Goal: Task Accomplishment & Management: Use online tool/utility

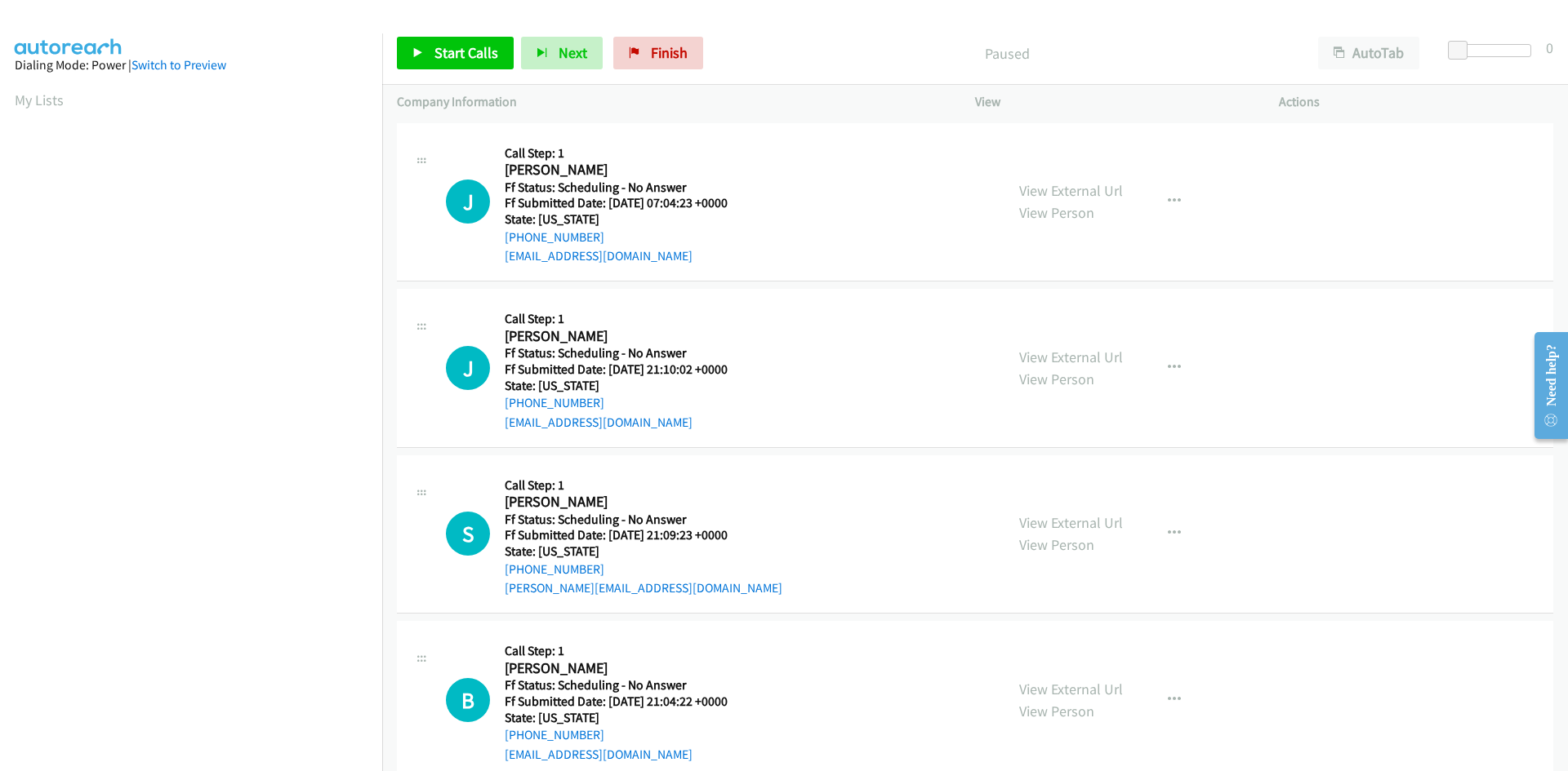
scroll to position [93, 0]
click at [431, 45] on link "Start Calls" at bounding box center [455, 53] width 117 height 33
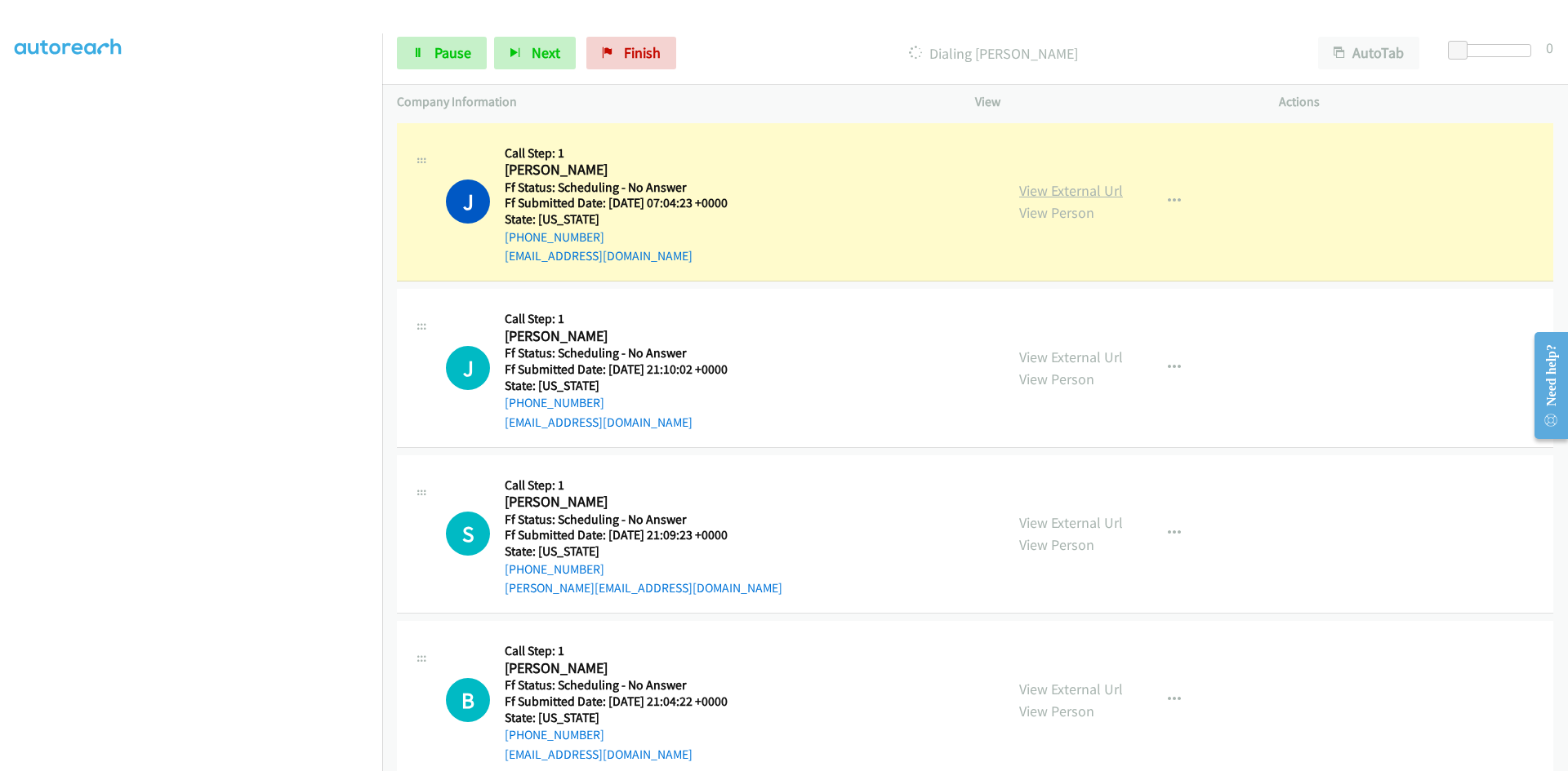
click at [1019, 195] on link "View External Url" at bounding box center [1071, 190] width 104 height 18
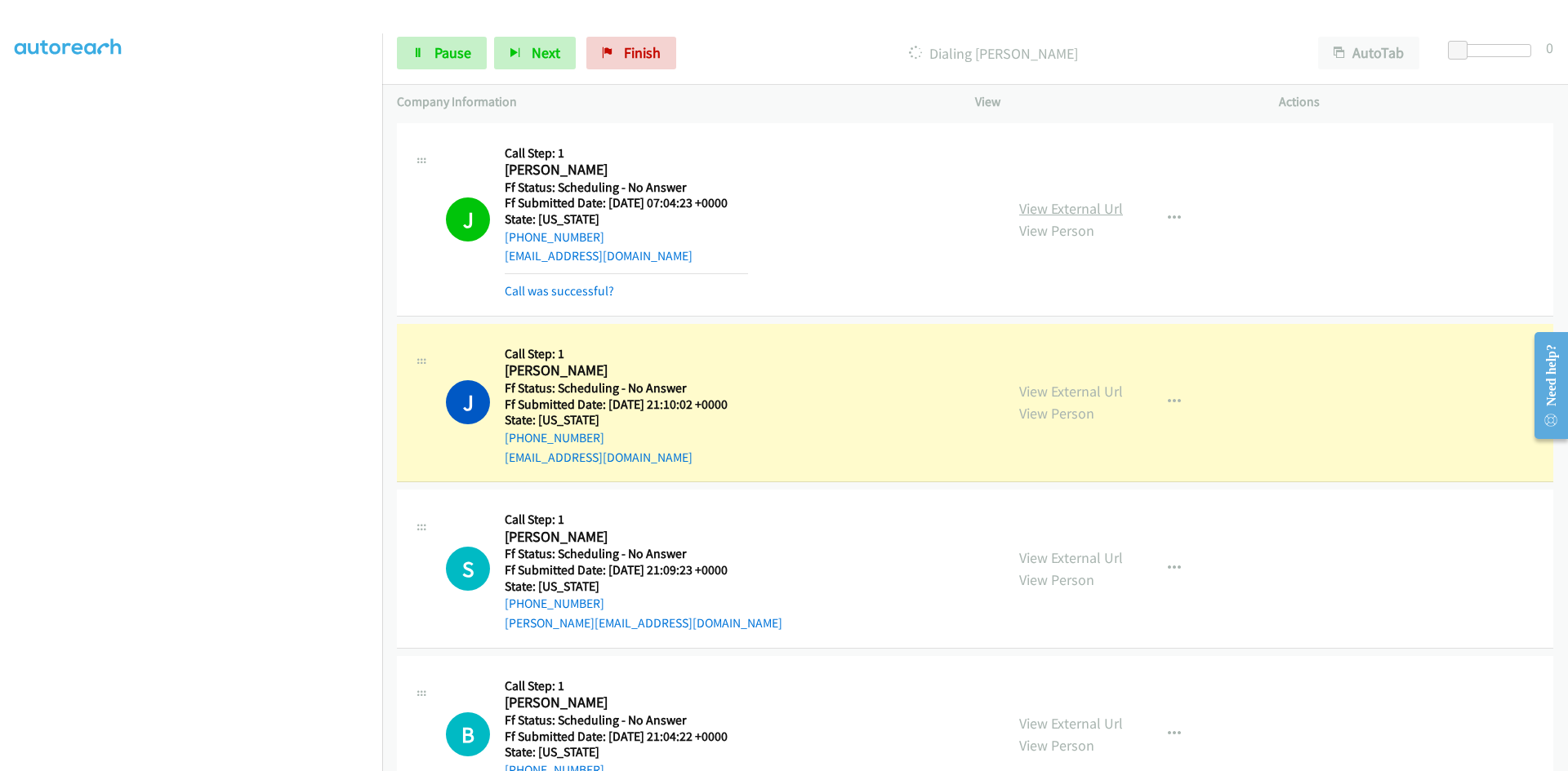
scroll to position [110, 0]
click at [606, 294] on link "Call was successful?" at bounding box center [559, 291] width 110 height 16
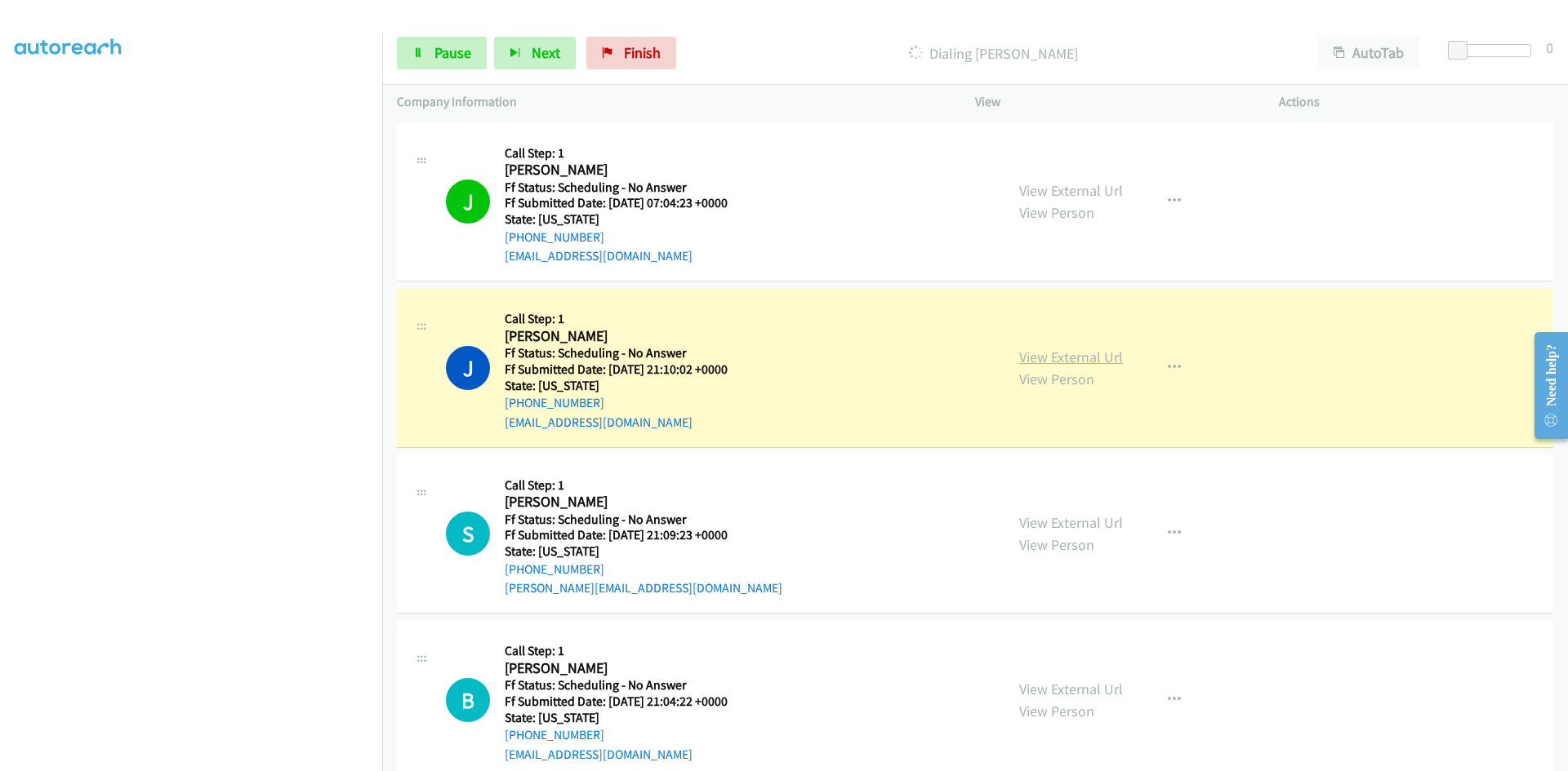
click at [1108, 361] on link "View External Url" at bounding box center [1071, 356] width 104 height 18
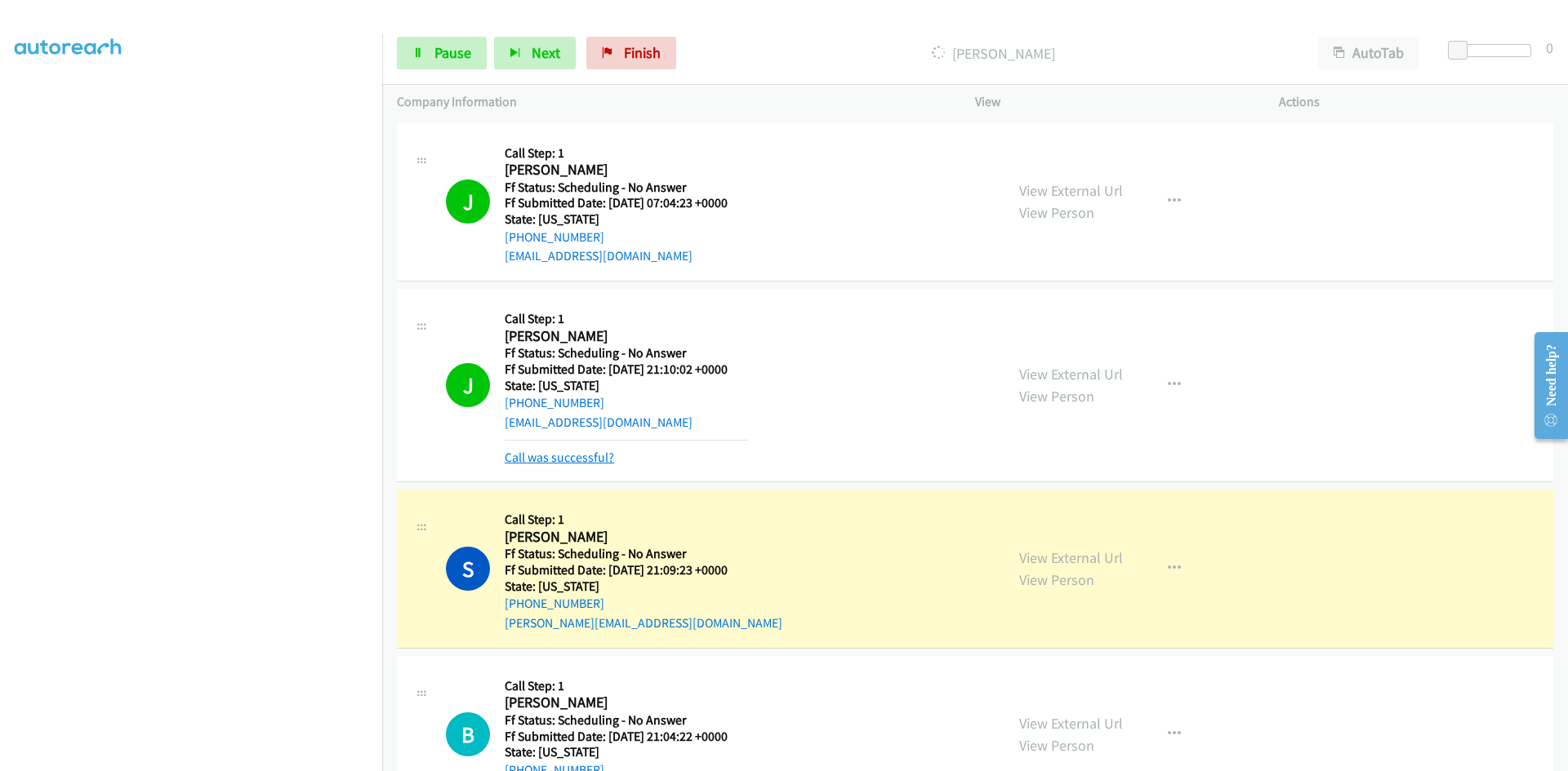
click at [579, 463] on link "Call was successful?" at bounding box center [559, 457] width 110 height 16
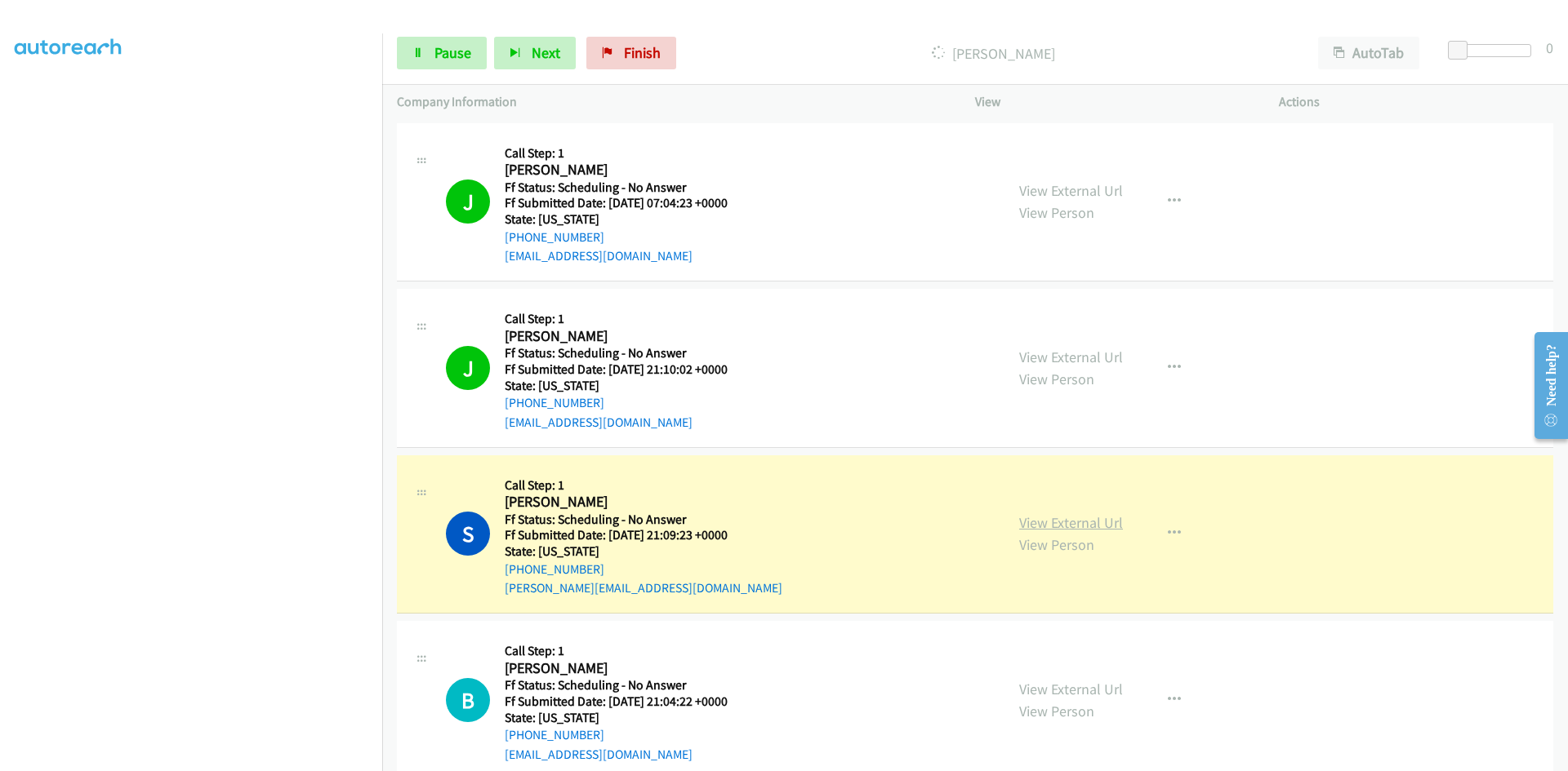
click at [1032, 520] on link "View External Url" at bounding box center [1071, 522] width 104 height 18
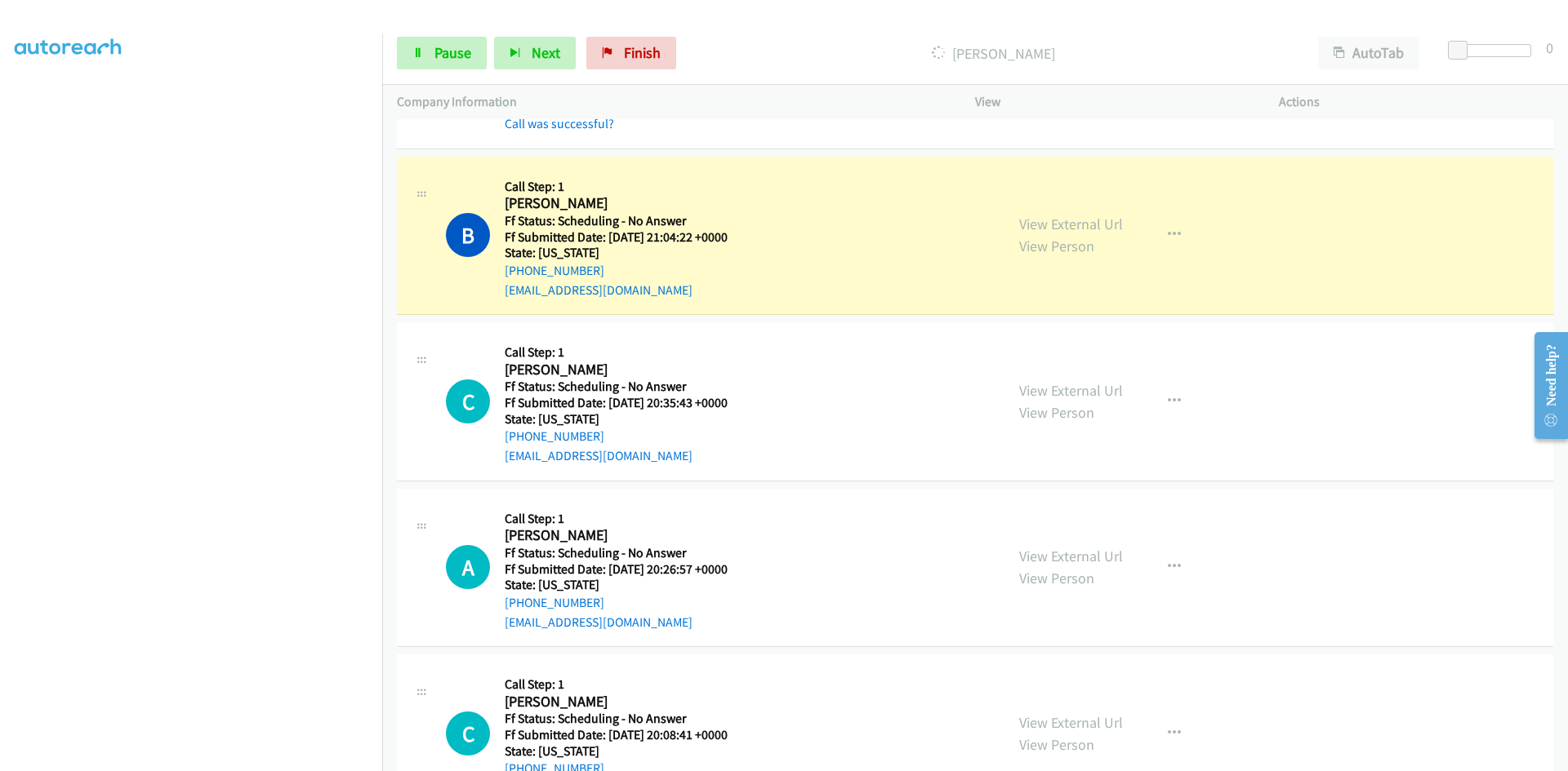
scroll to position [489, 0]
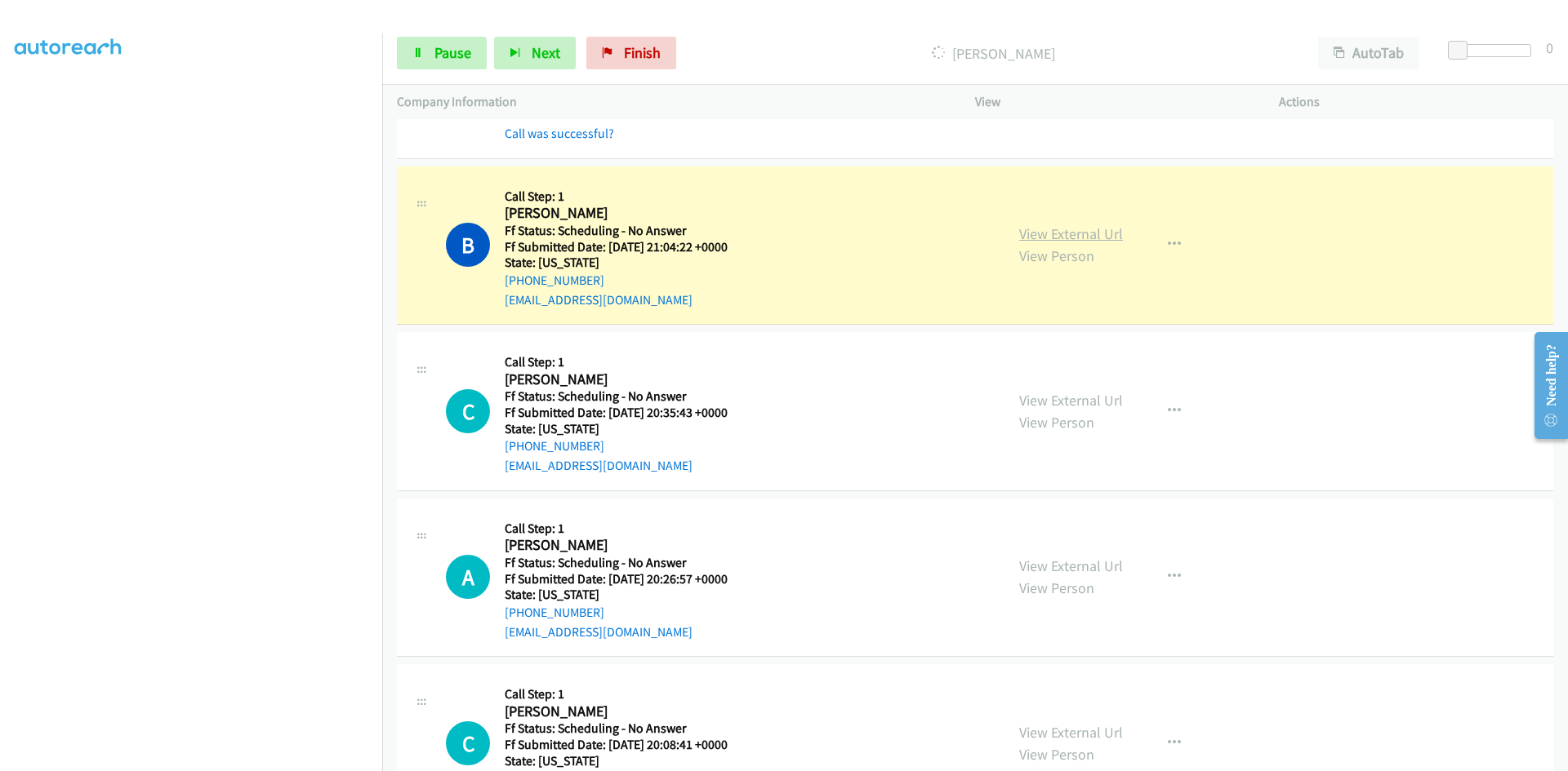
click at [1023, 231] on link "View External Url" at bounding box center [1071, 233] width 104 height 18
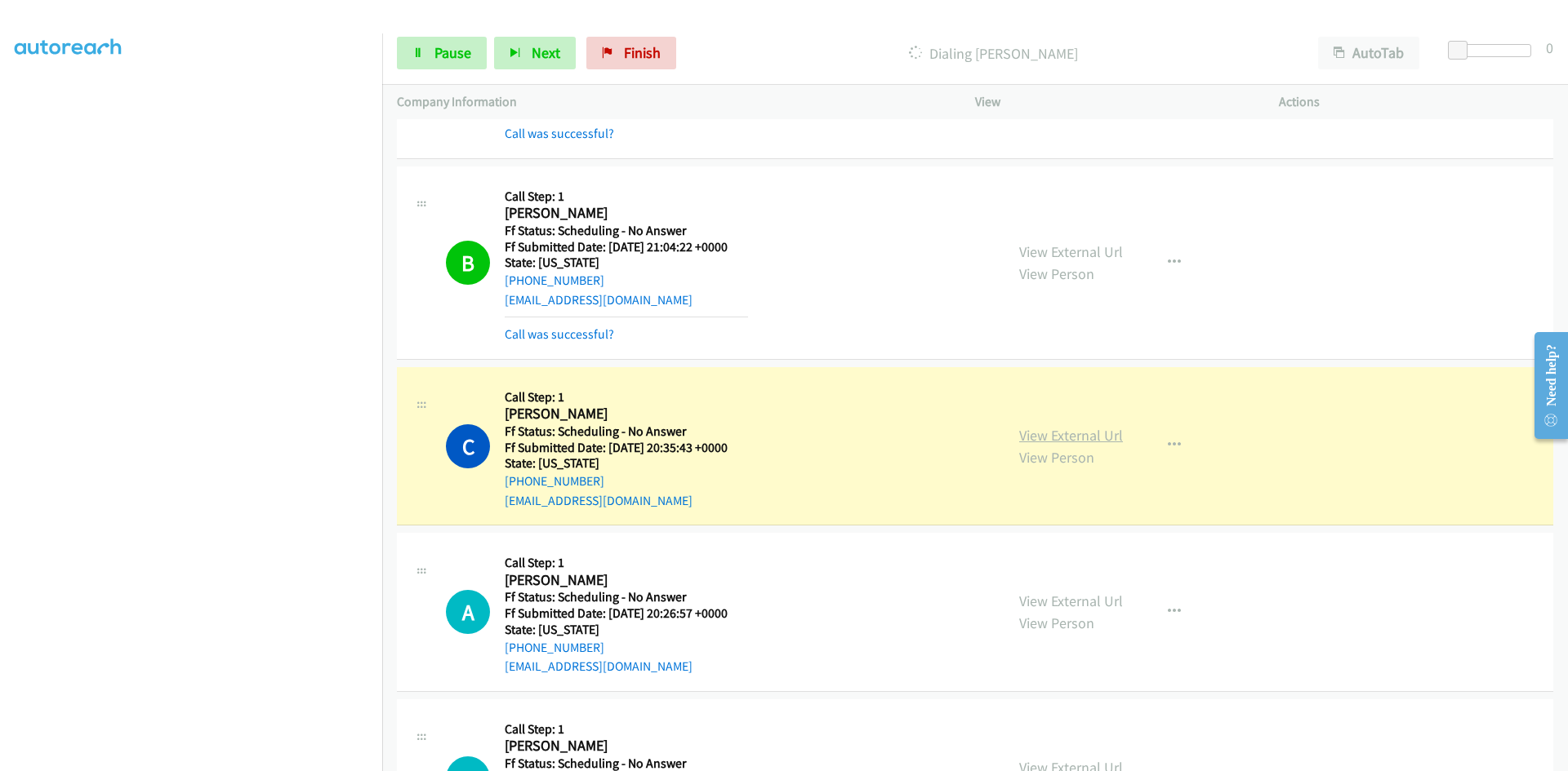
click at [1068, 434] on link "View External Url" at bounding box center [1071, 435] width 104 height 18
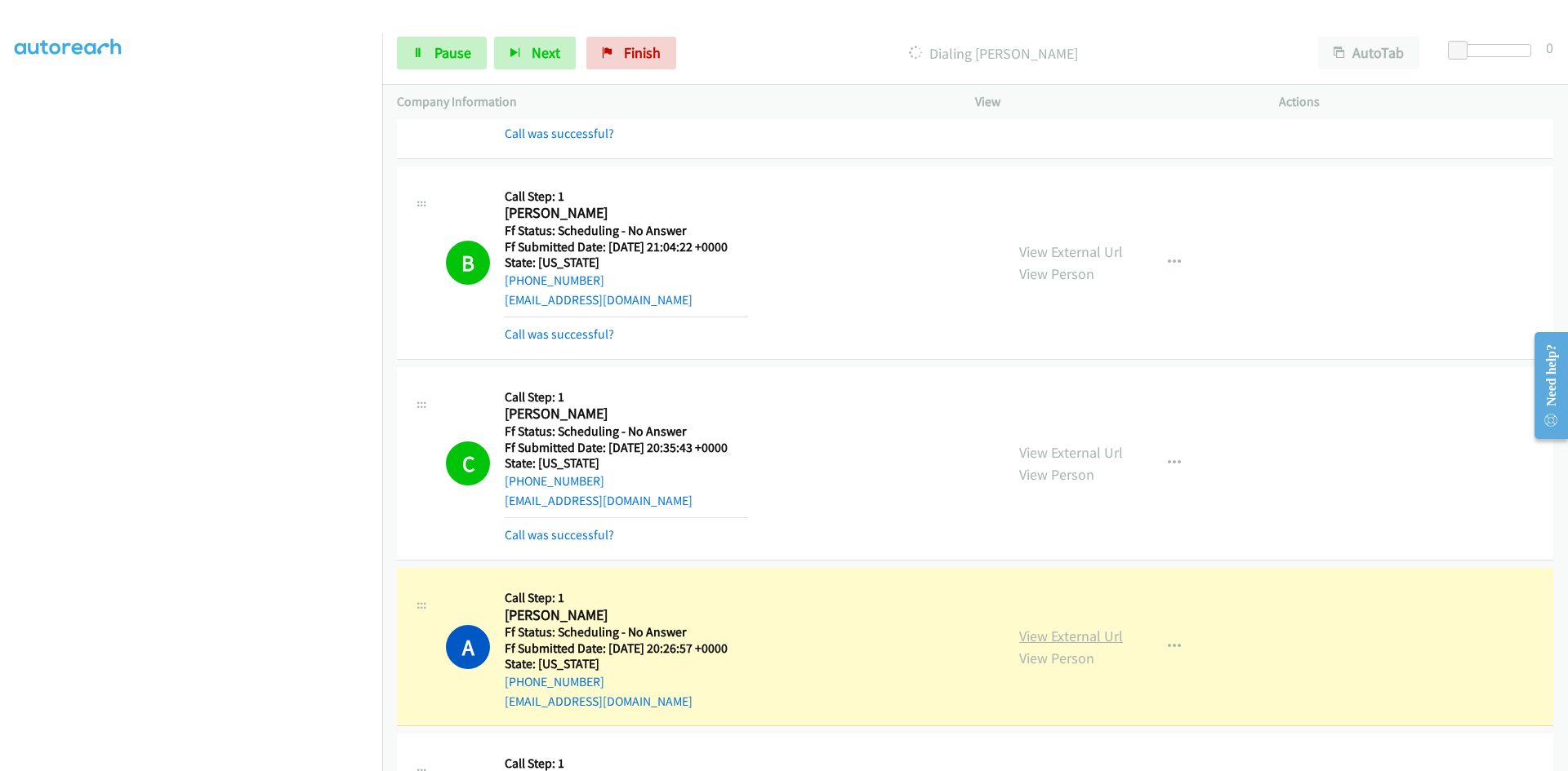
click at [1113, 627] on link "View External Url" at bounding box center [1071, 636] width 104 height 18
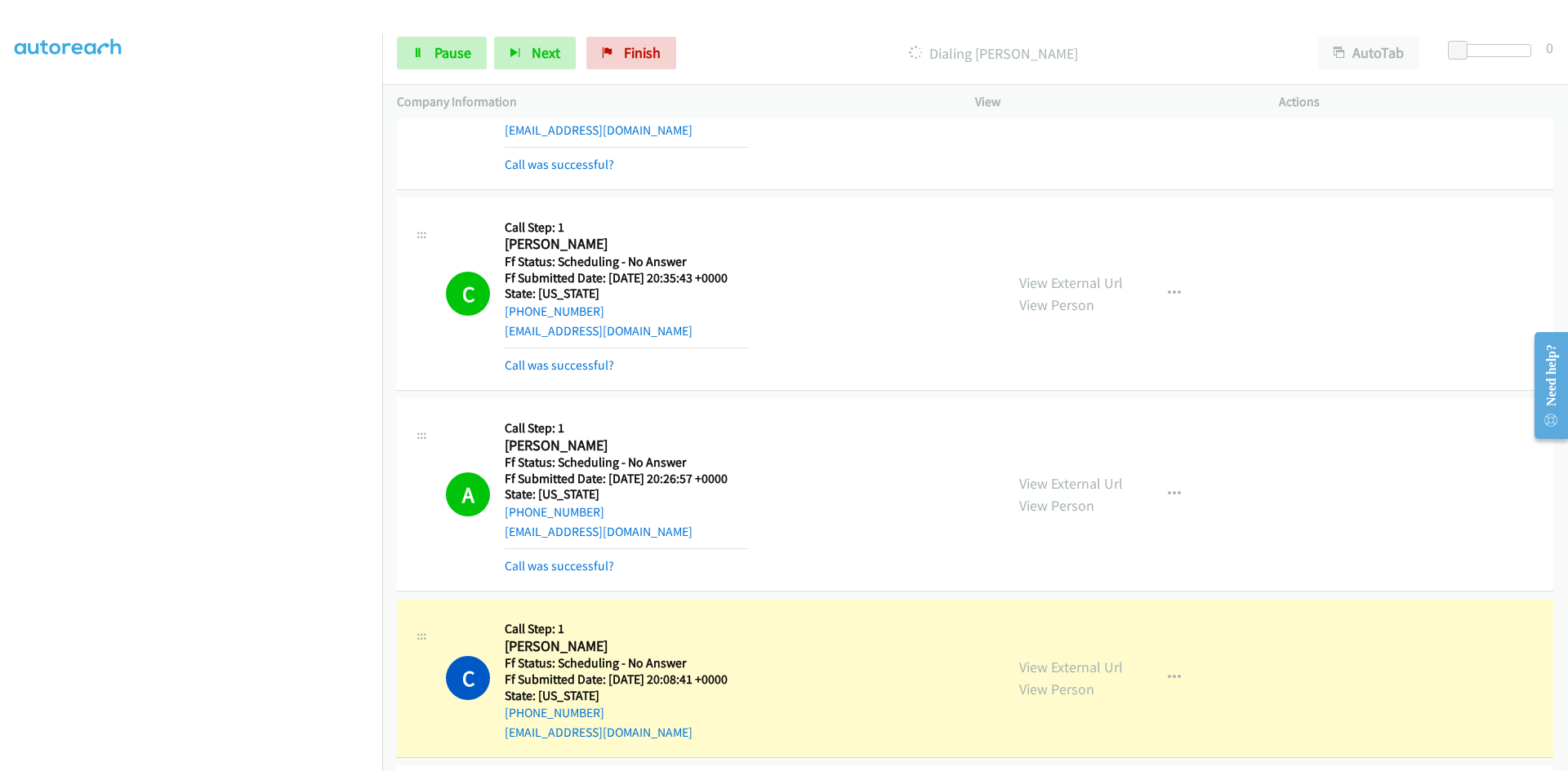
scroll to position [898, 0]
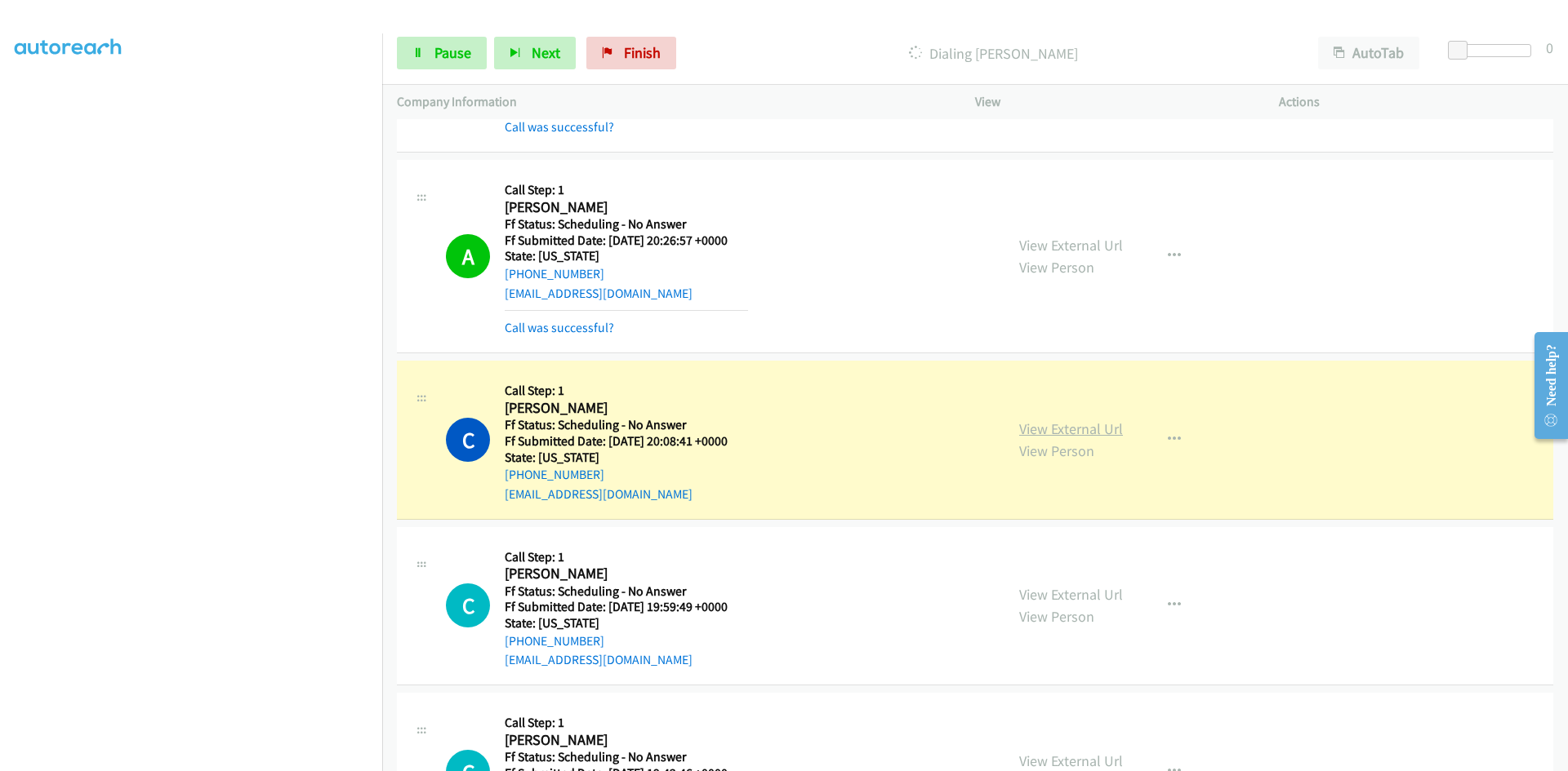
click at [1057, 430] on link "View External Url" at bounding box center [1071, 428] width 104 height 18
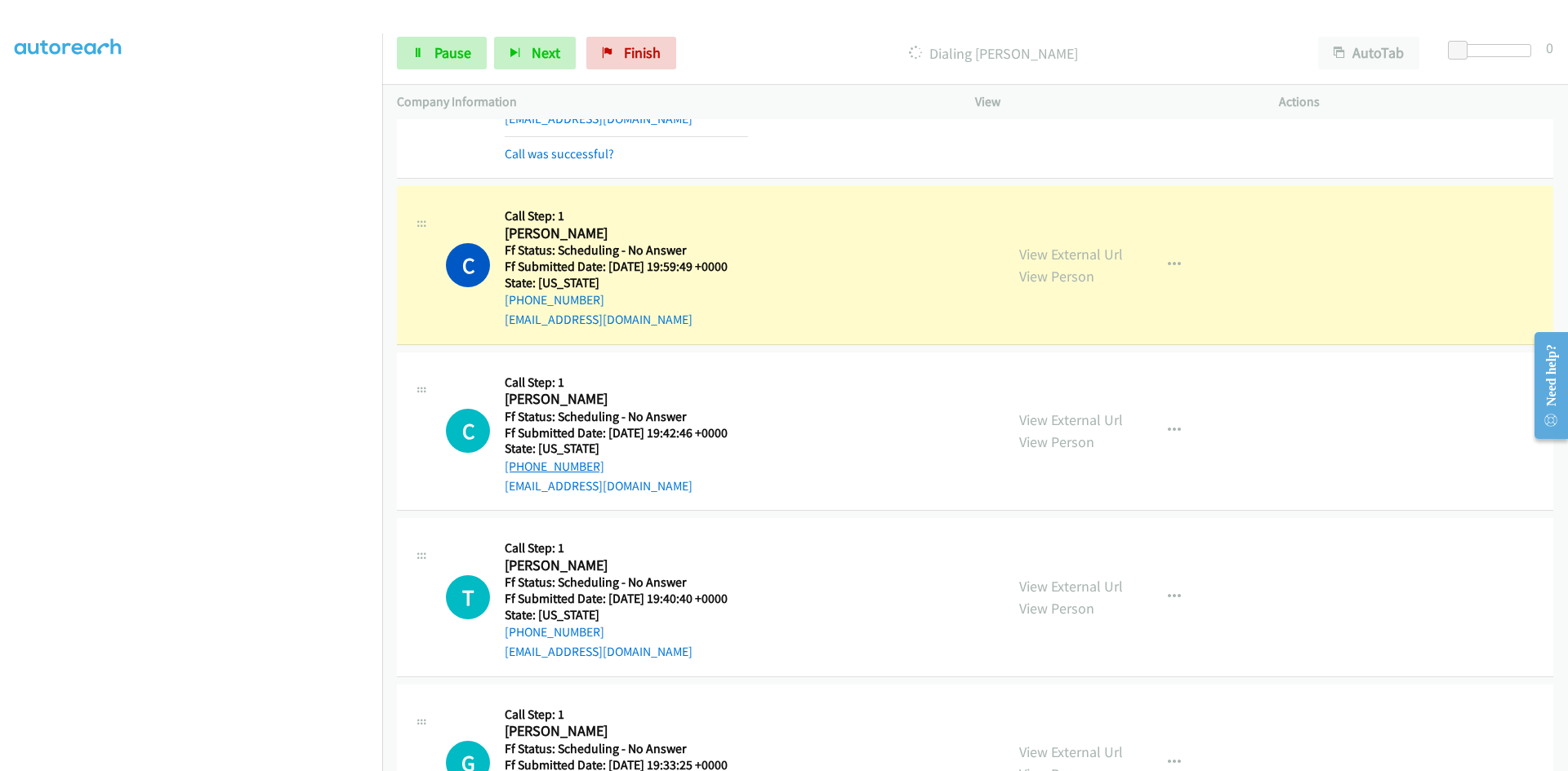
scroll to position [1306, 0]
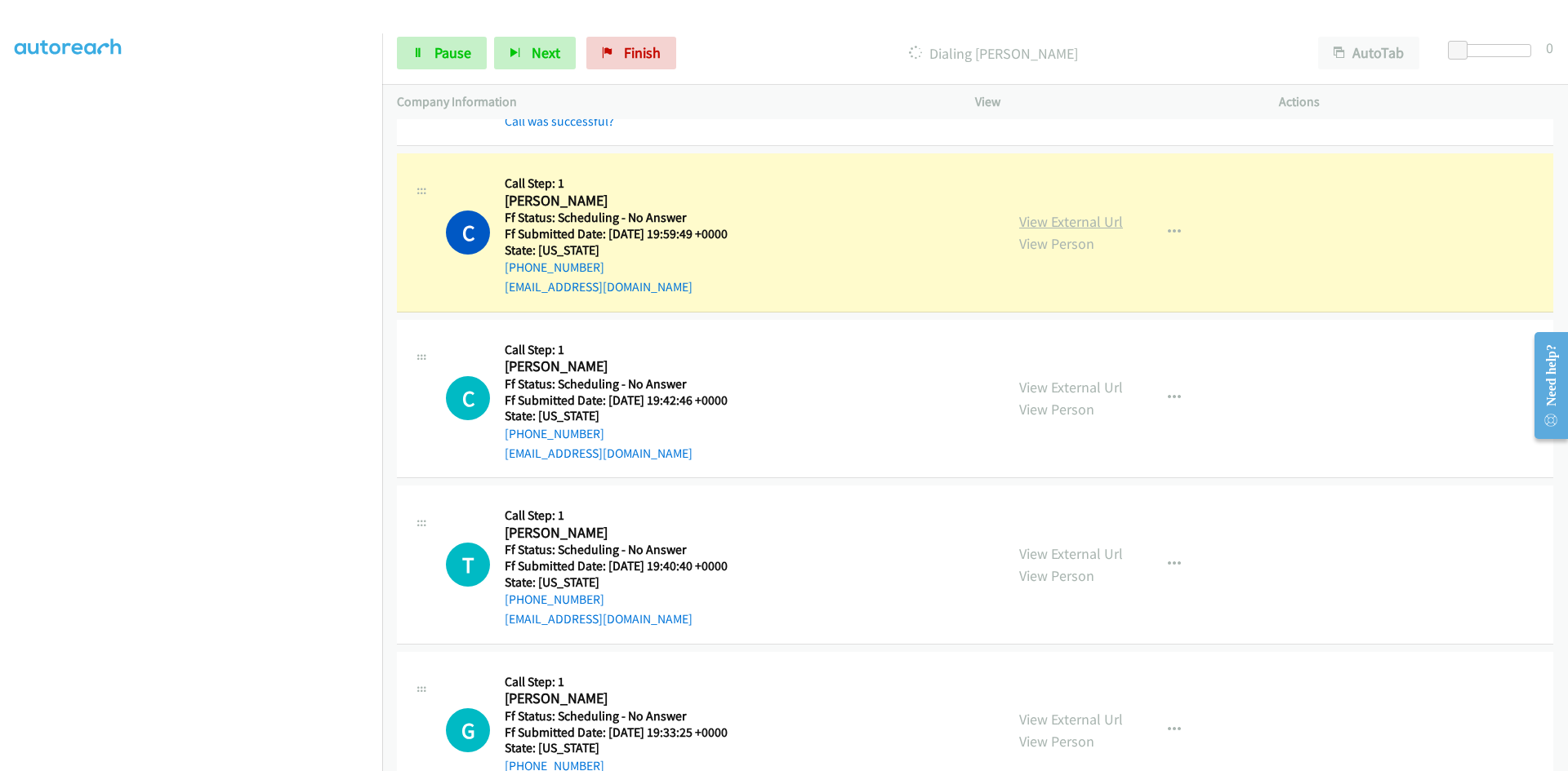
click at [1056, 218] on link "View External Url" at bounding box center [1071, 221] width 104 height 18
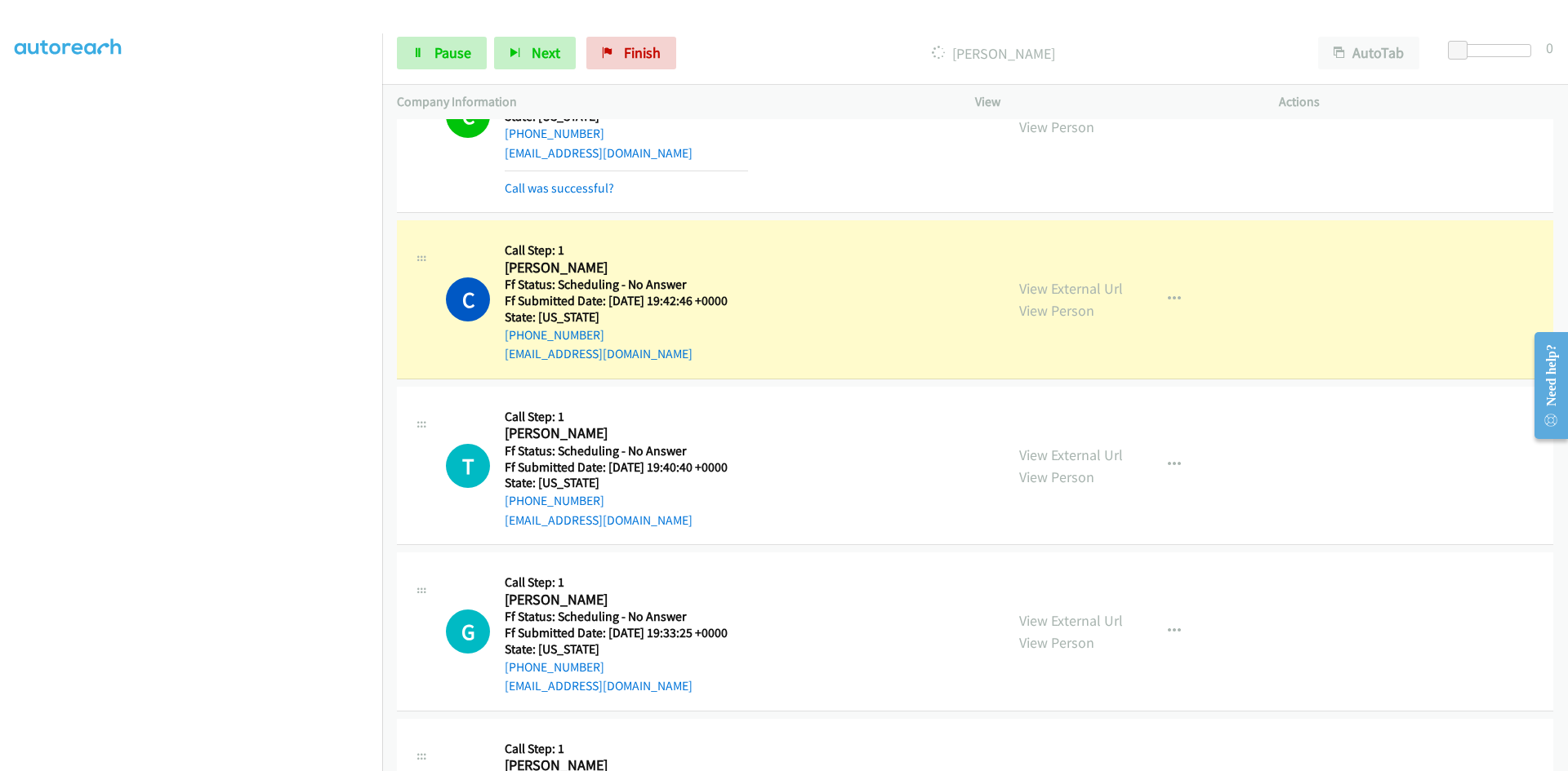
scroll to position [1551, 0]
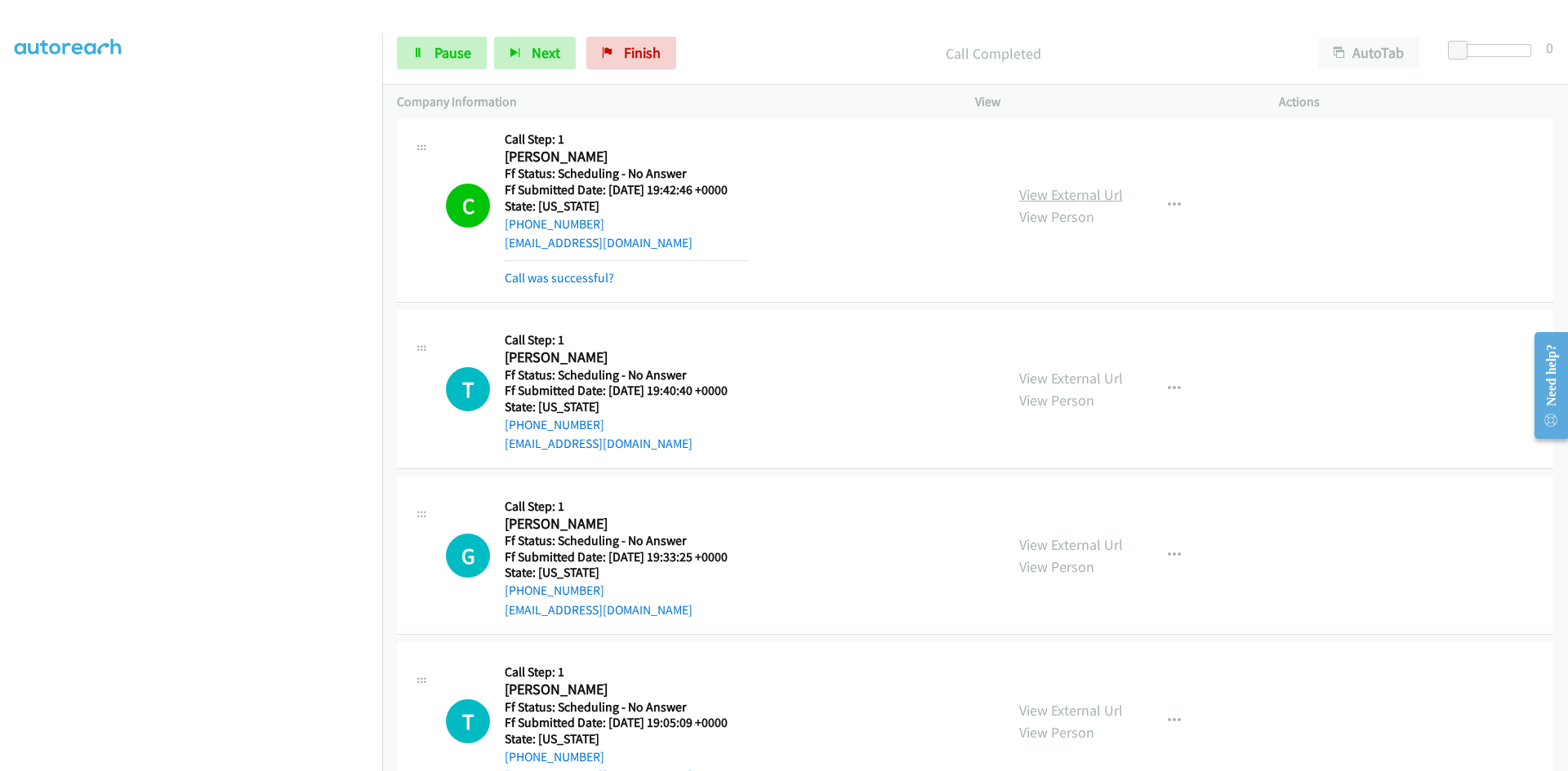
click at [1105, 173] on div "View External Url View Person View External Url Email Schedule/Manage Callback …" at bounding box center [1164, 206] width 319 height 163
click at [1104, 193] on link "View External Url" at bounding box center [1071, 194] width 104 height 18
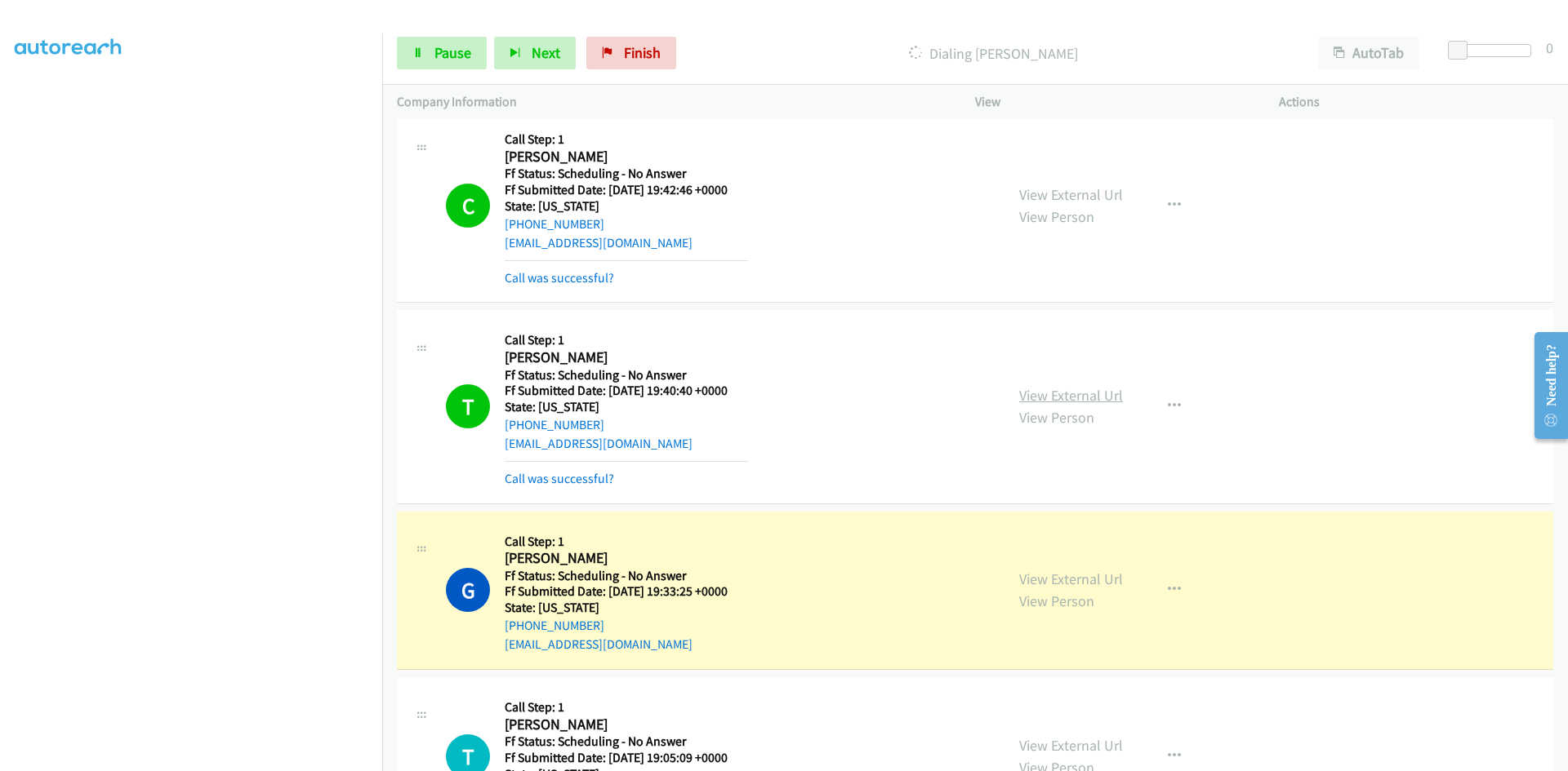
click at [1063, 395] on link "View External Url" at bounding box center [1071, 395] width 104 height 18
click at [1022, 582] on link "View External Url" at bounding box center [1071, 579] width 104 height 18
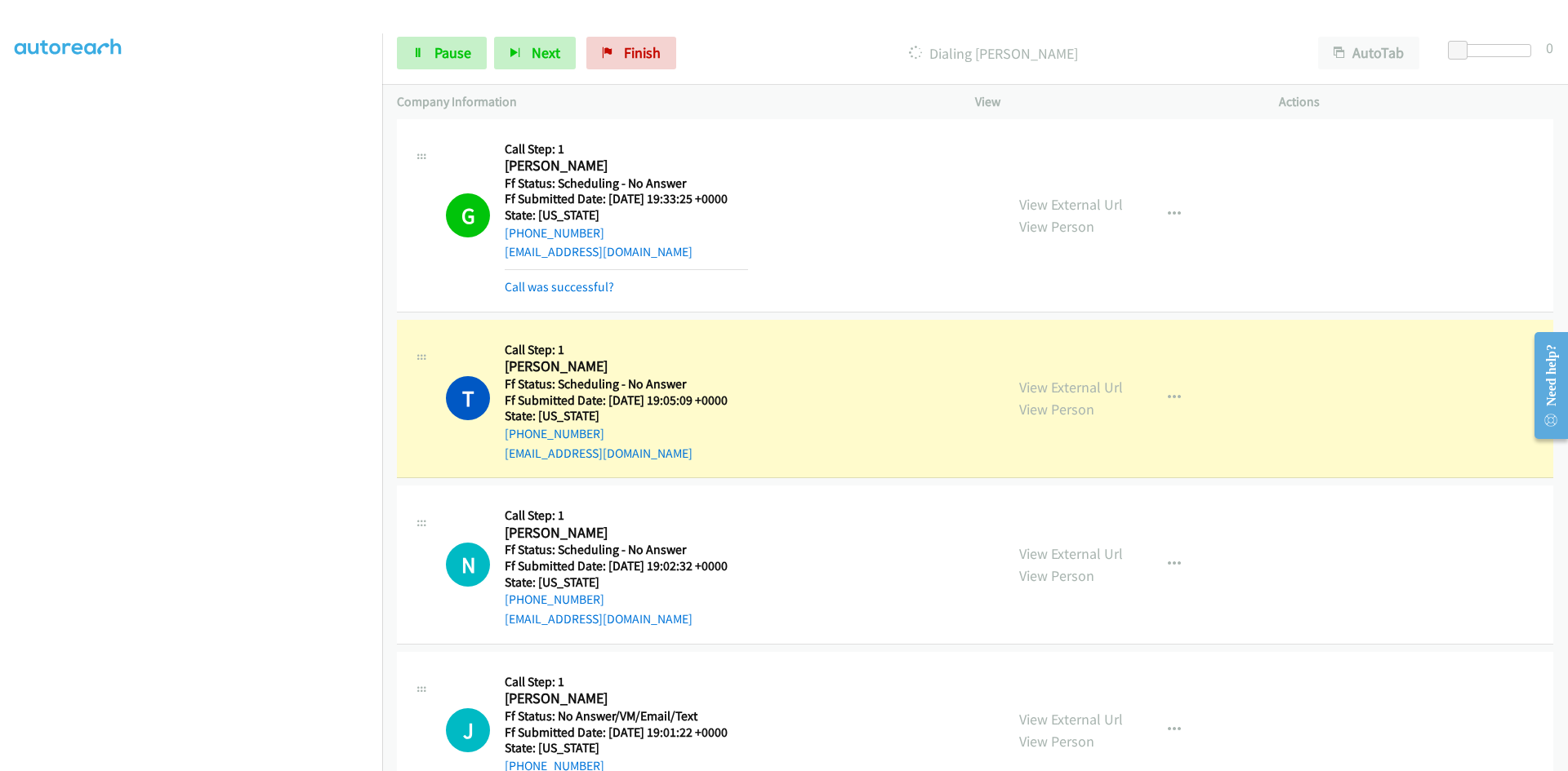
scroll to position [1959, 0]
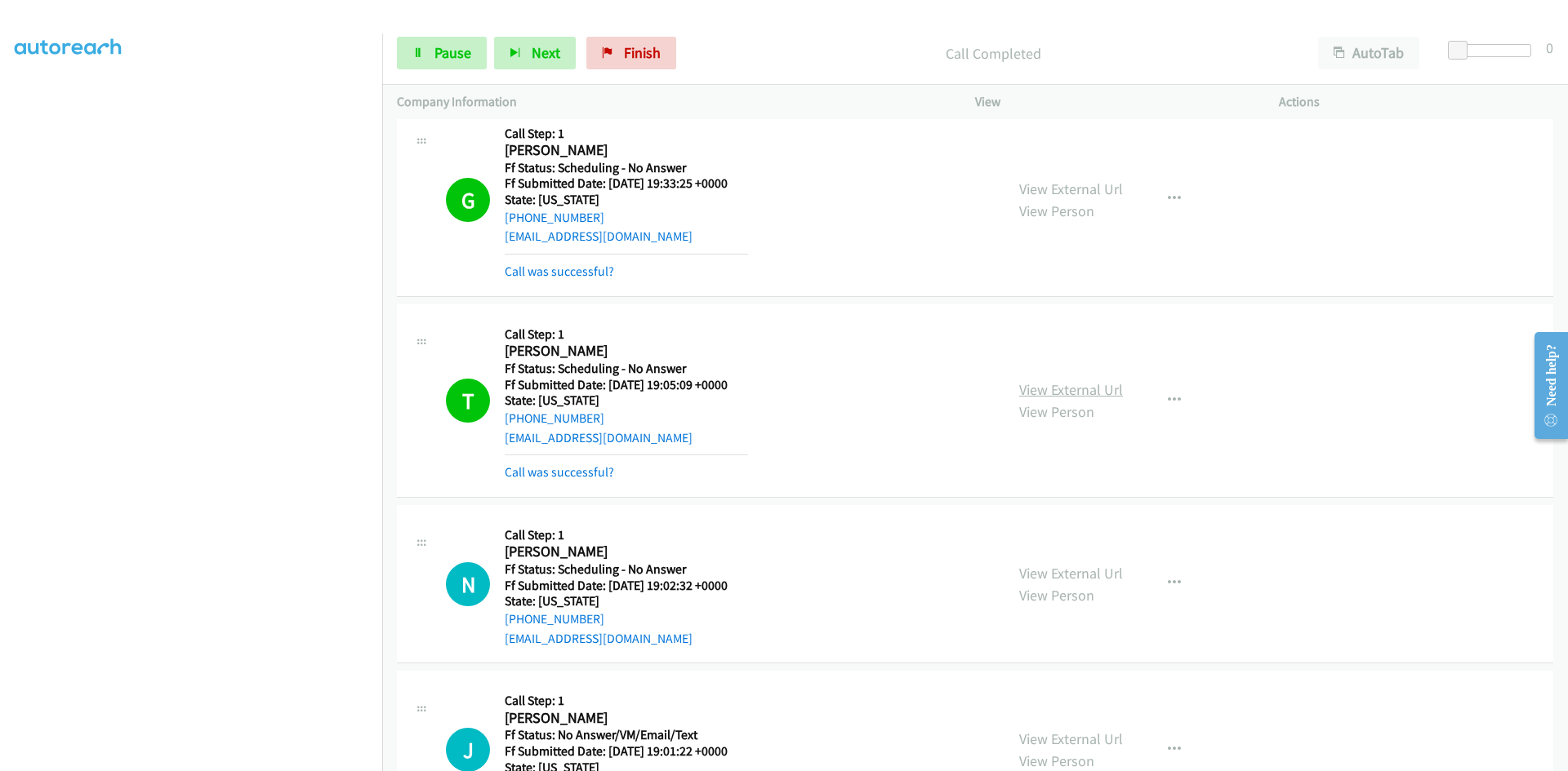
click at [1106, 387] on link "View External Url" at bounding box center [1071, 389] width 104 height 18
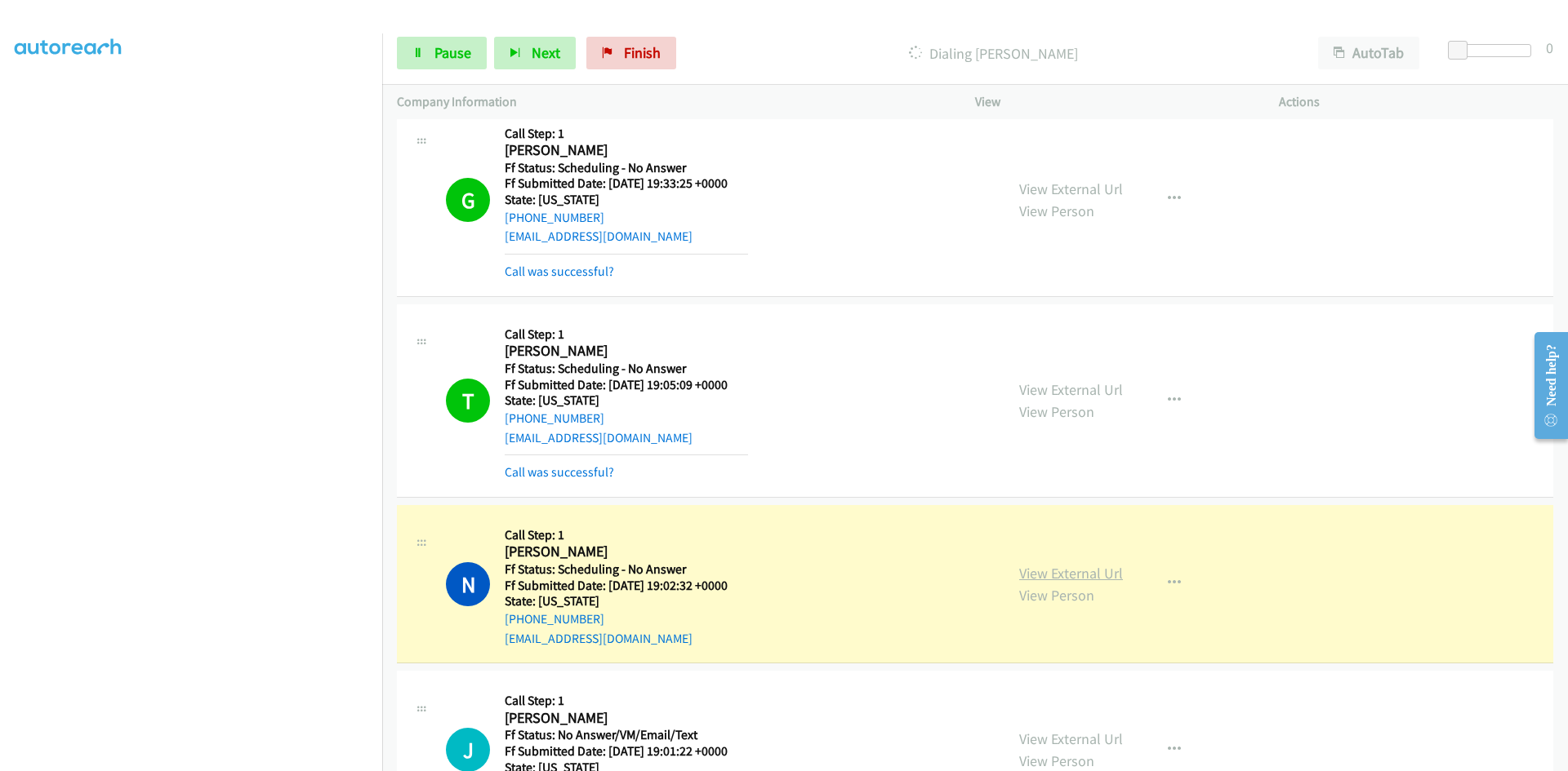
click at [1032, 569] on link "View External Url" at bounding box center [1071, 573] width 104 height 18
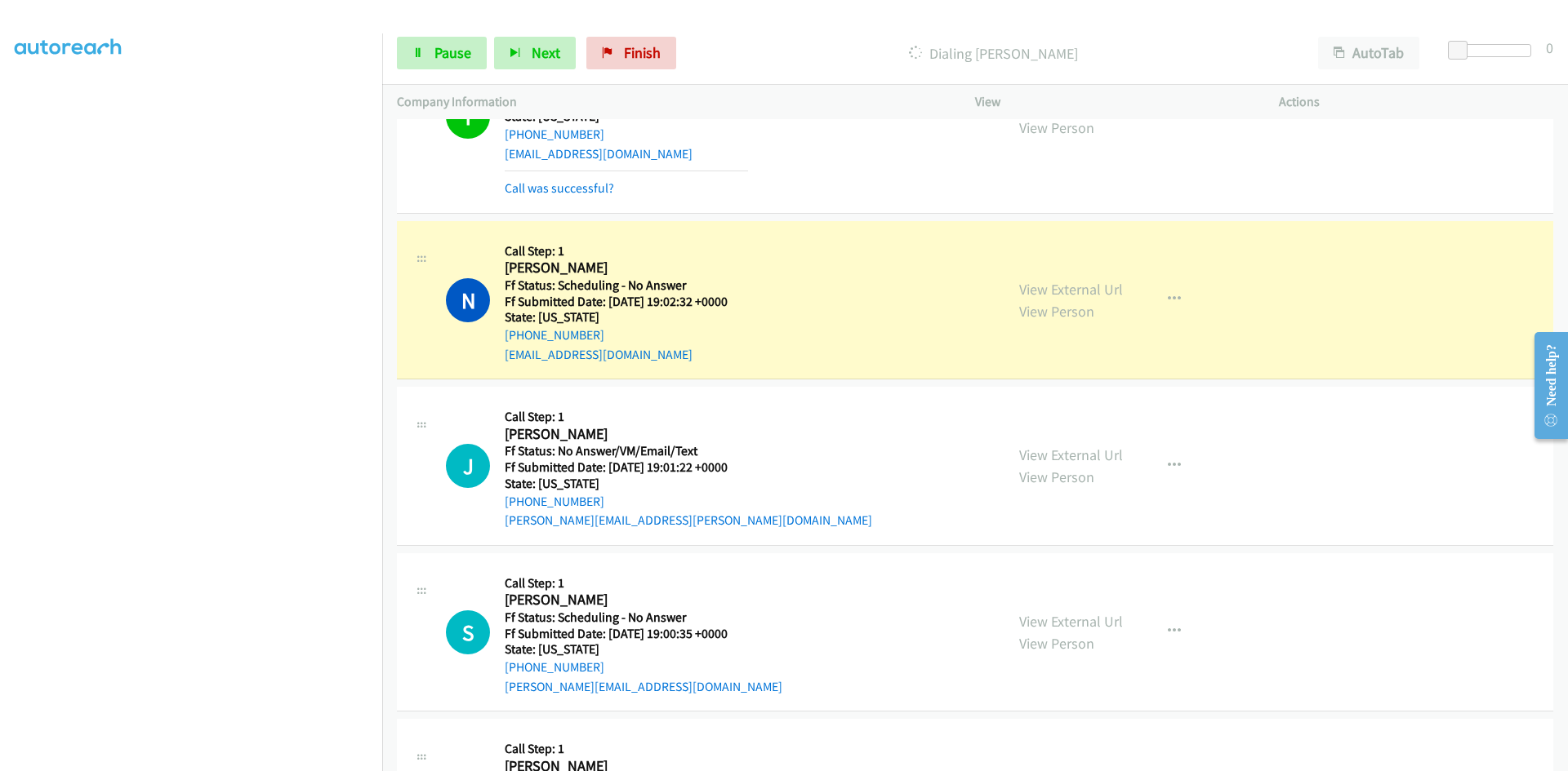
scroll to position [2285, 0]
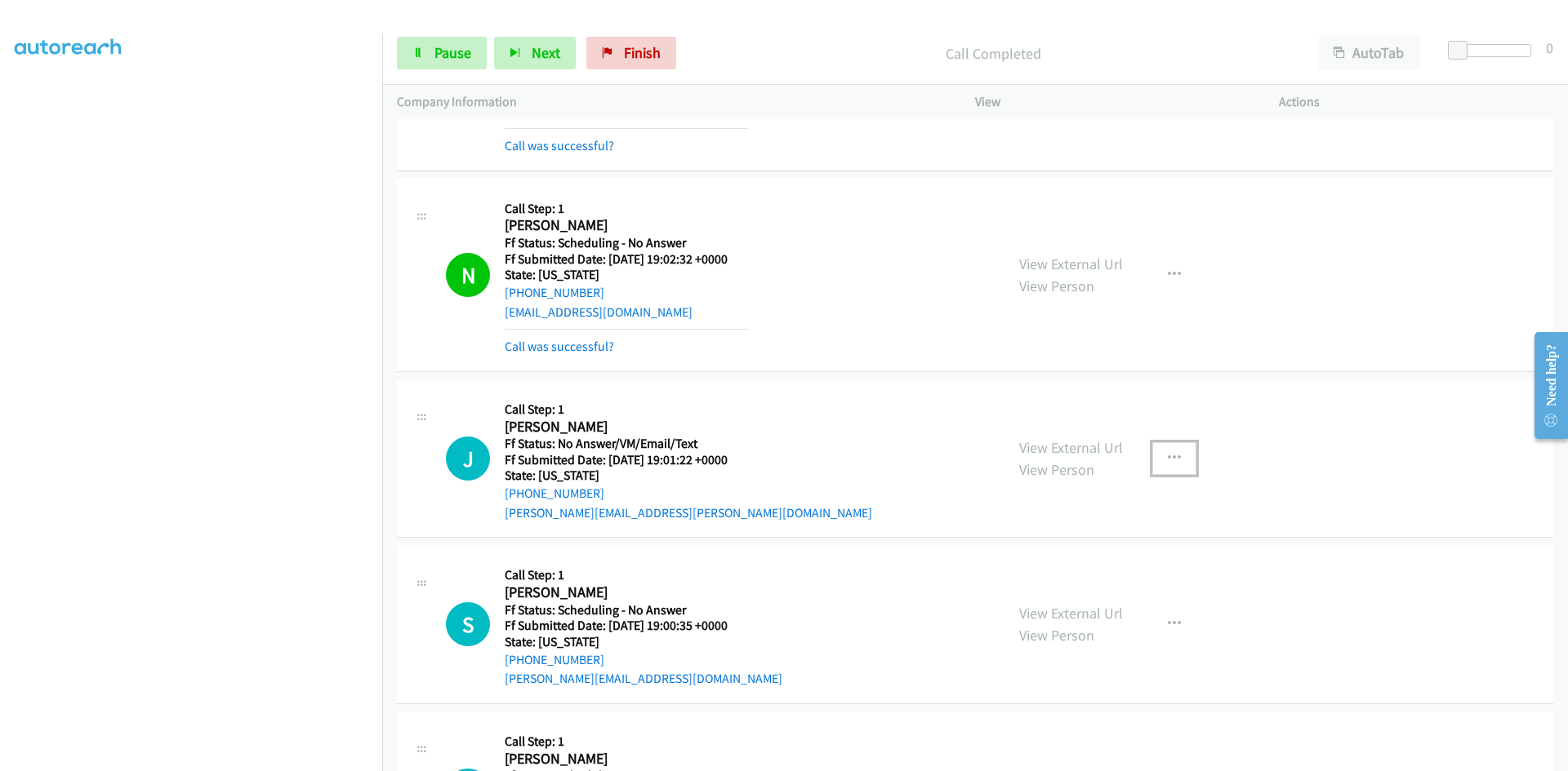
click at [1168, 454] on icon "button" at bounding box center [1174, 458] width 13 height 13
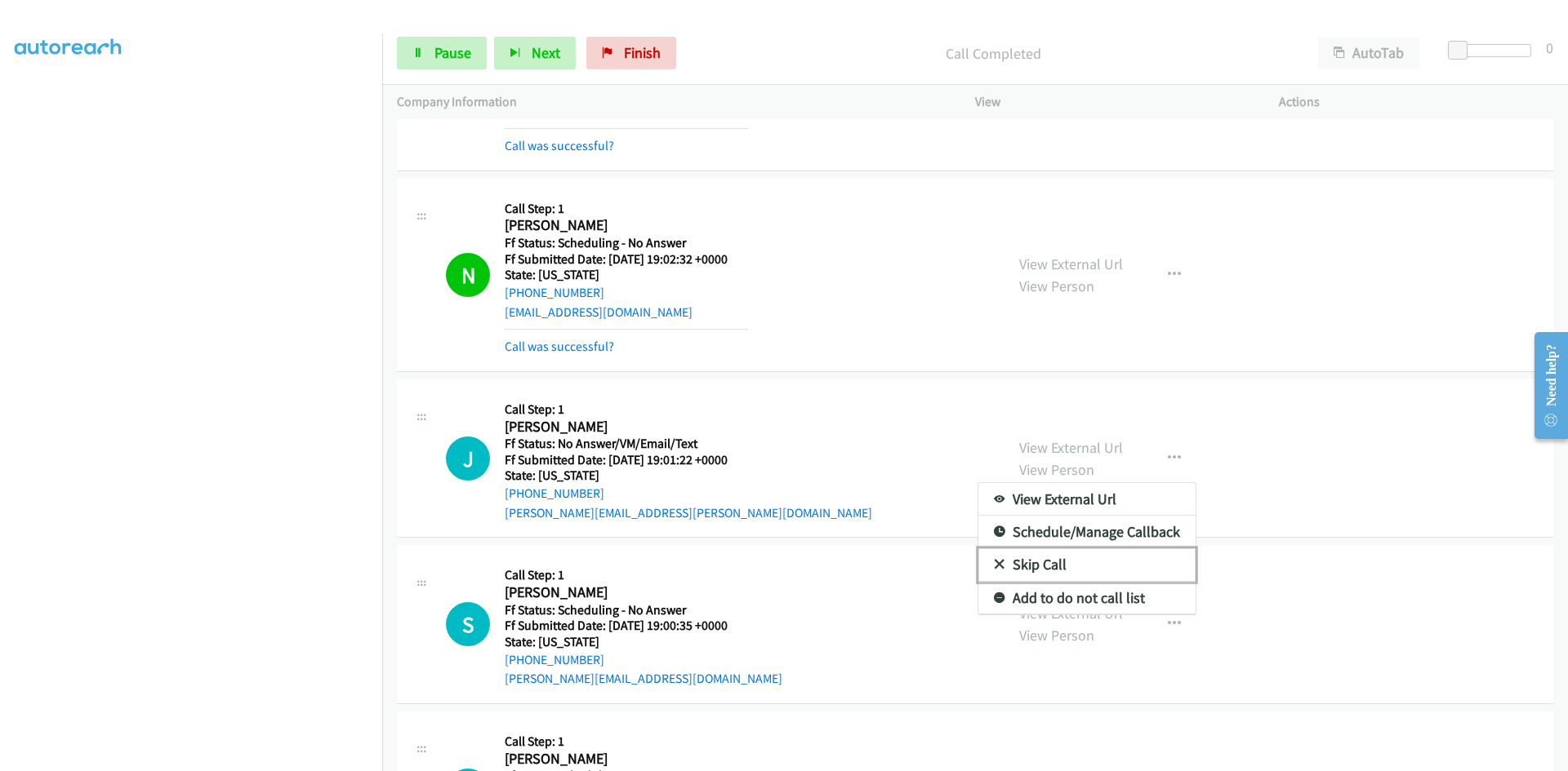
click at [1021, 566] on link "Skip Call" at bounding box center [1087, 565] width 218 height 33
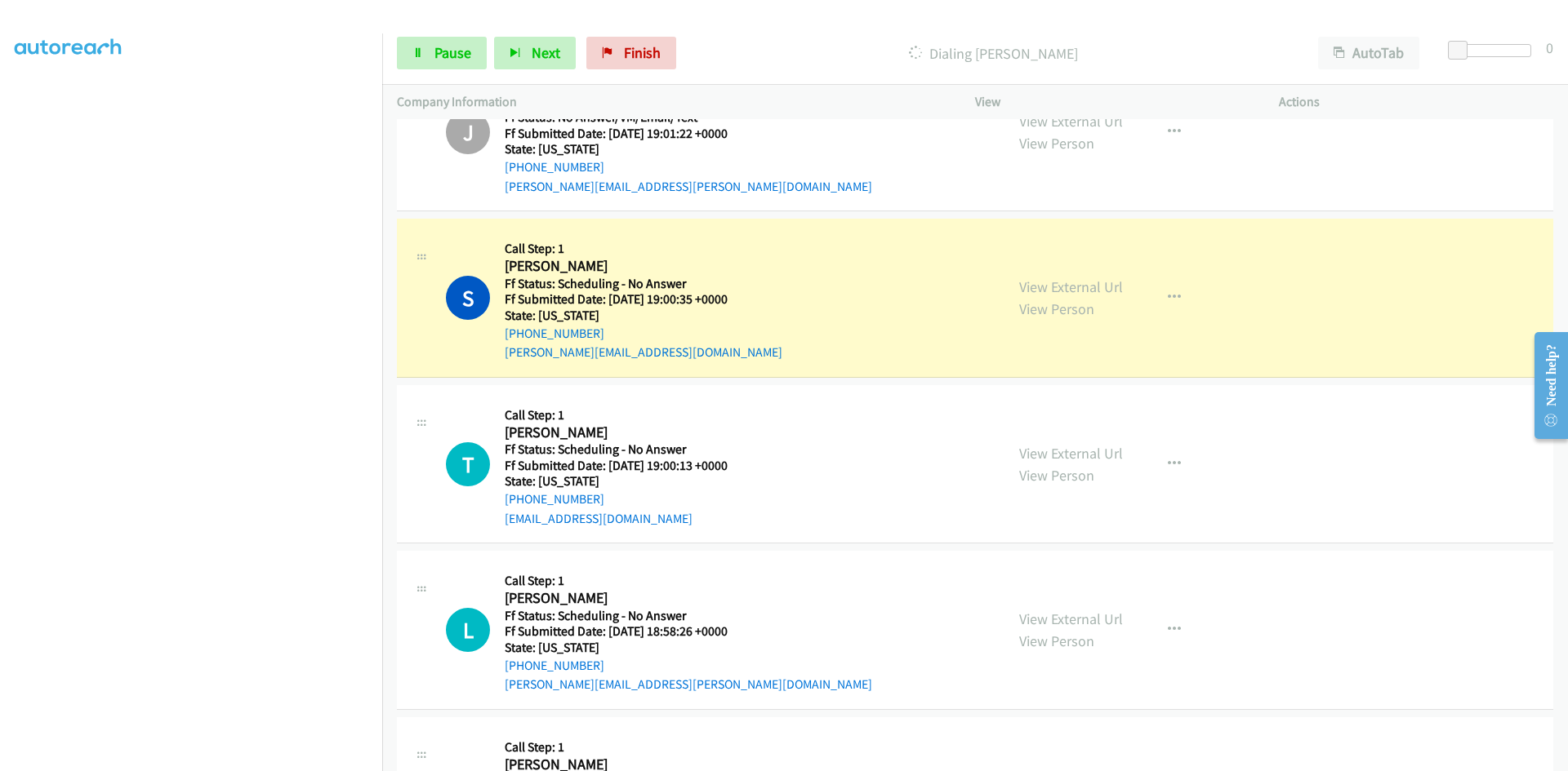
scroll to position [2694, 0]
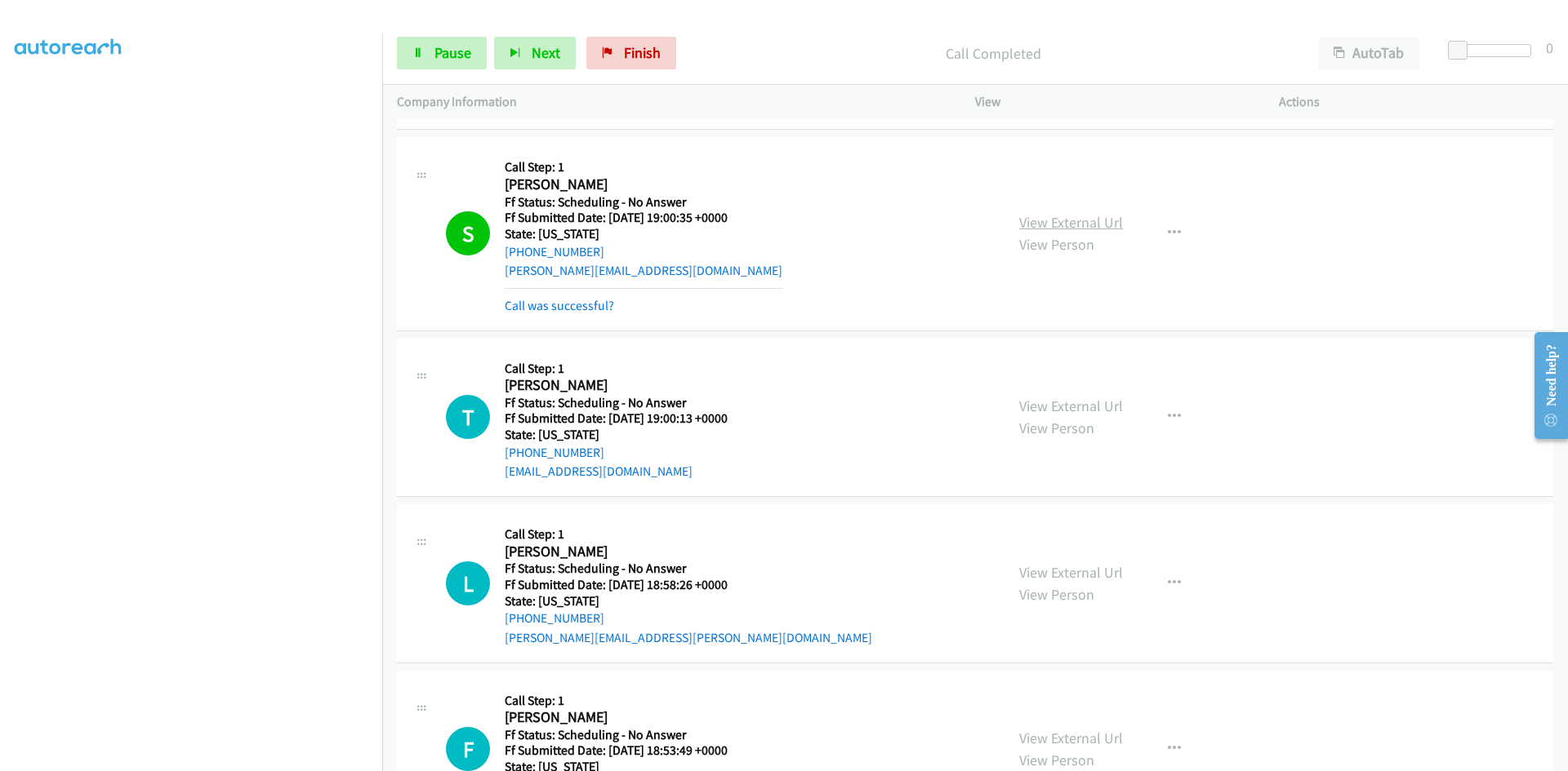
click at [1102, 220] on link "View External Url" at bounding box center [1071, 221] width 104 height 18
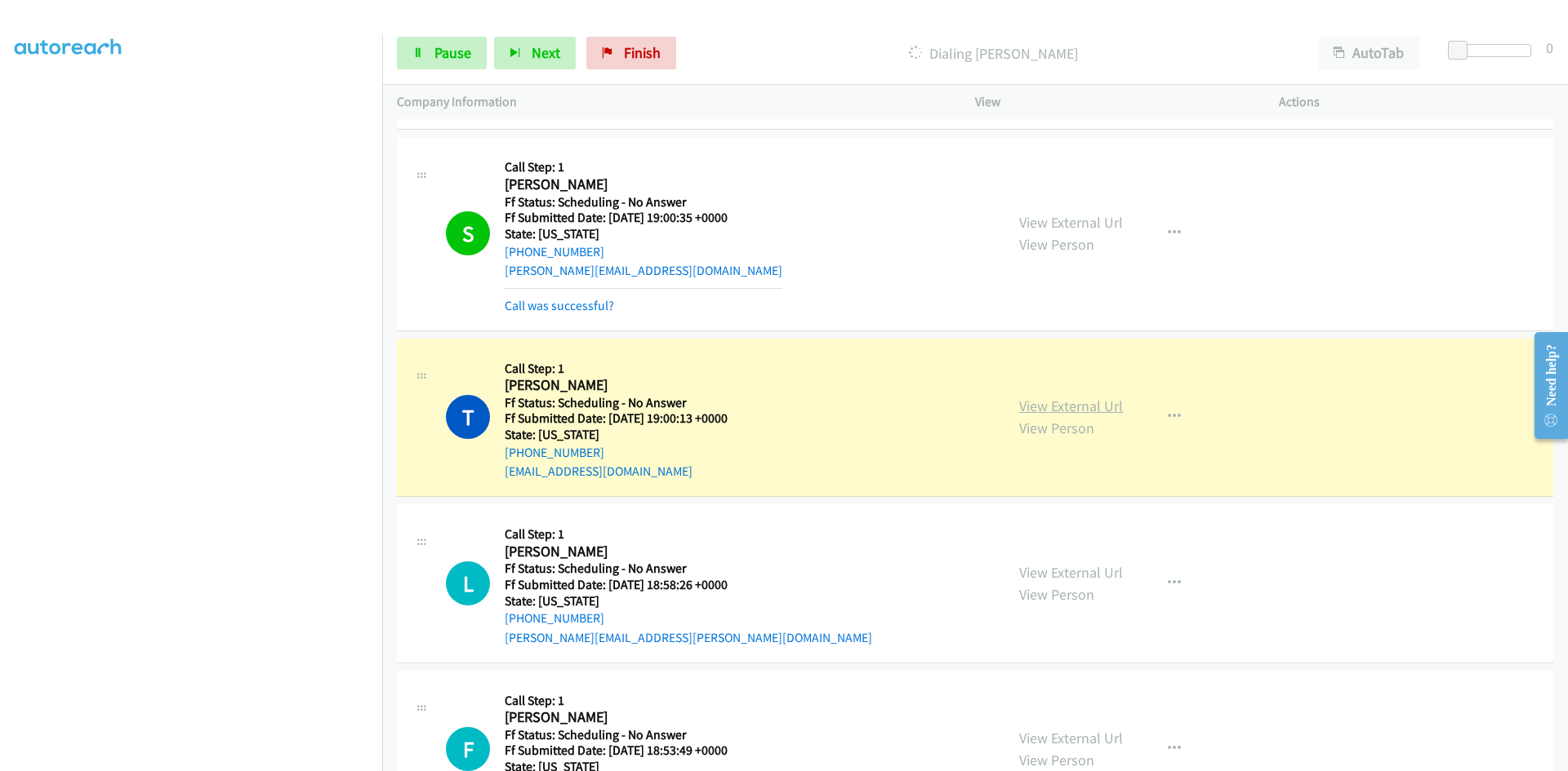
click at [1093, 403] on link "View External Url" at bounding box center [1071, 405] width 104 height 18
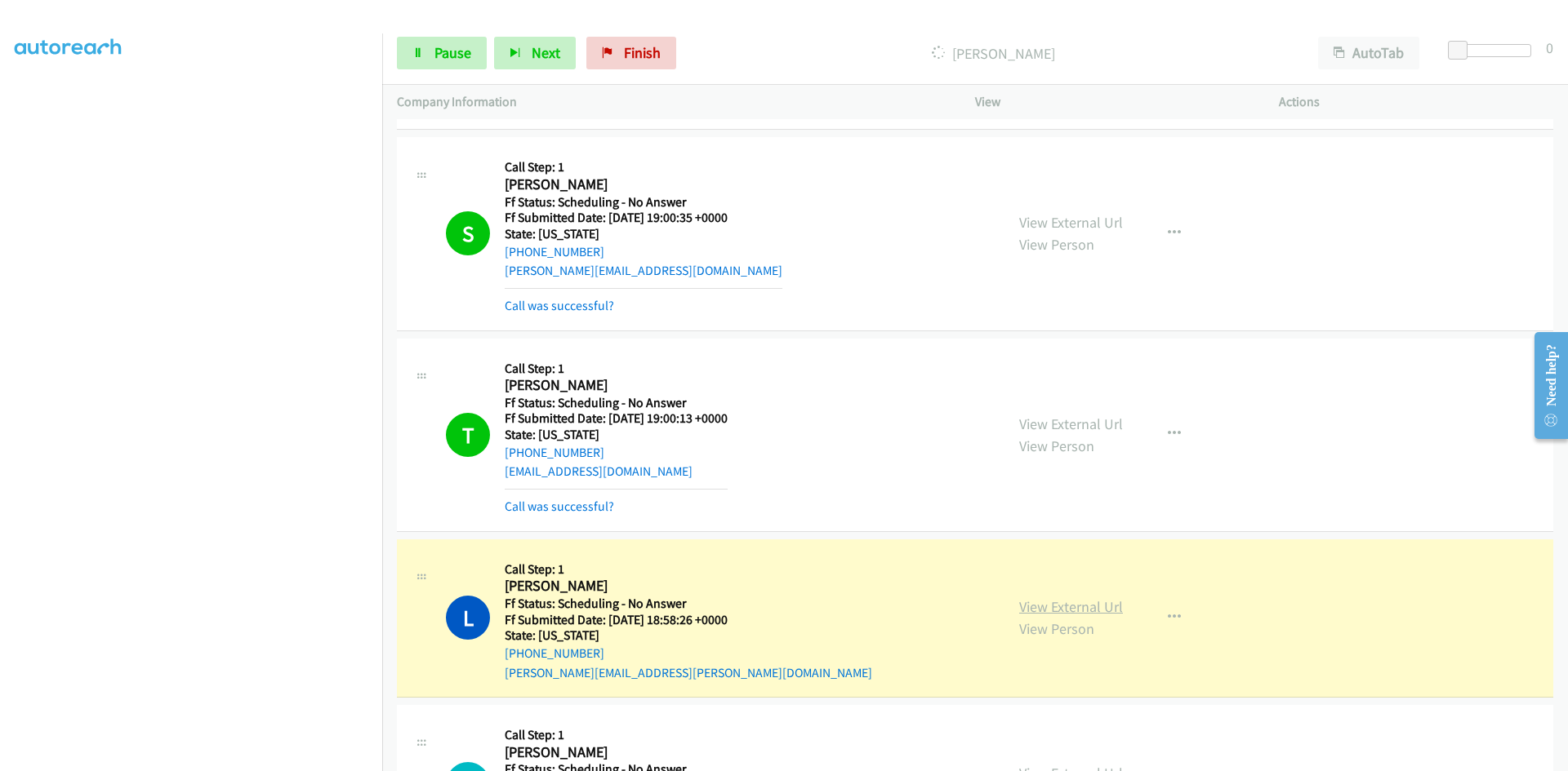
click at [1052, 608] on link "View External Url" at bounding box center [1071, 606] width 104 height 18
click at [1088, 427] on link "View External Url" at bounding box center [1071, 423] width 104 height 18
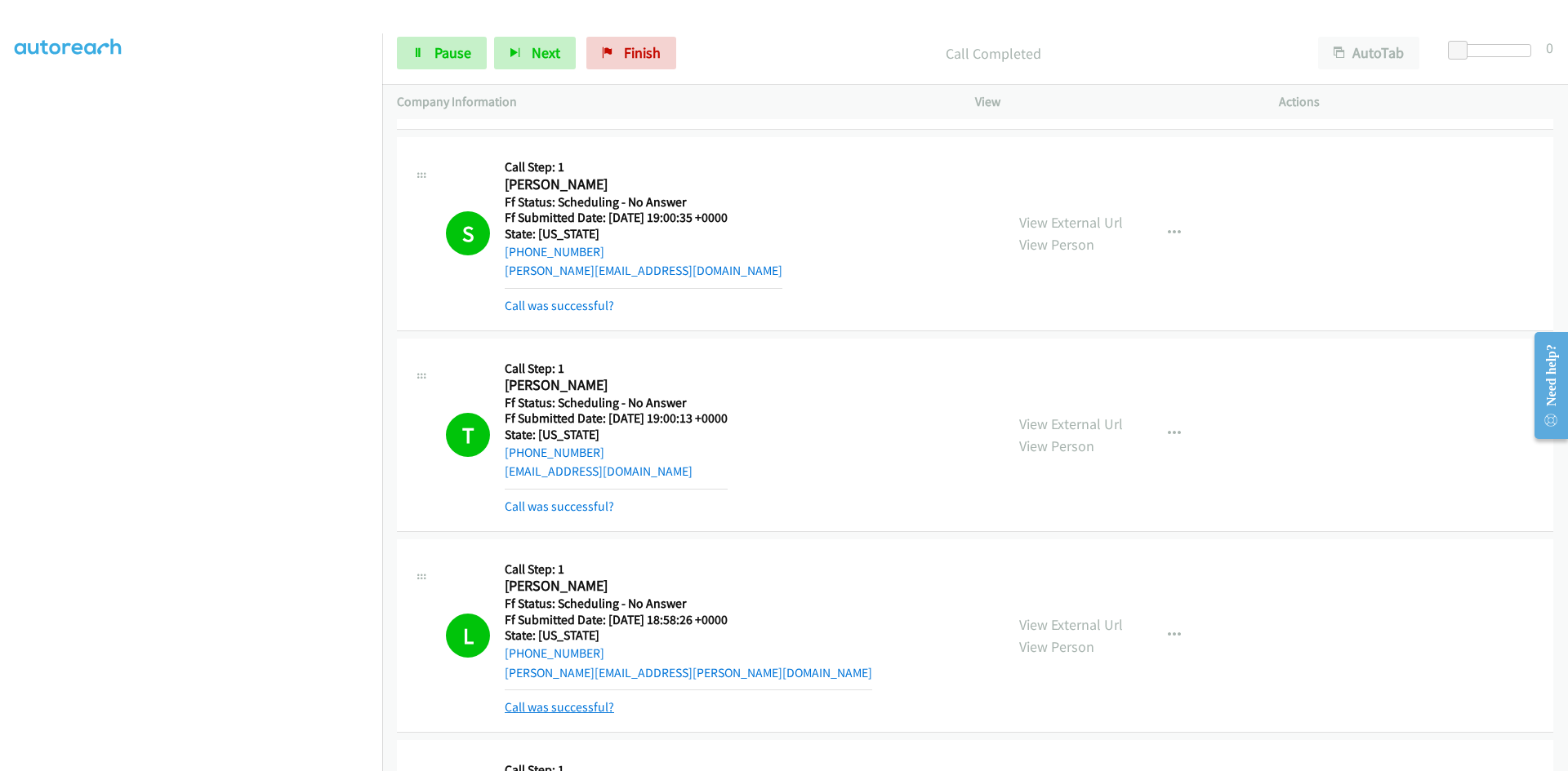
click at [532, 701] on link "Call was successful?" at bounding box center [559, 707] width 110 height 16
click at [1061, 610] on link "View External Url" at bounding box center [1071, 606] width 104 height 18
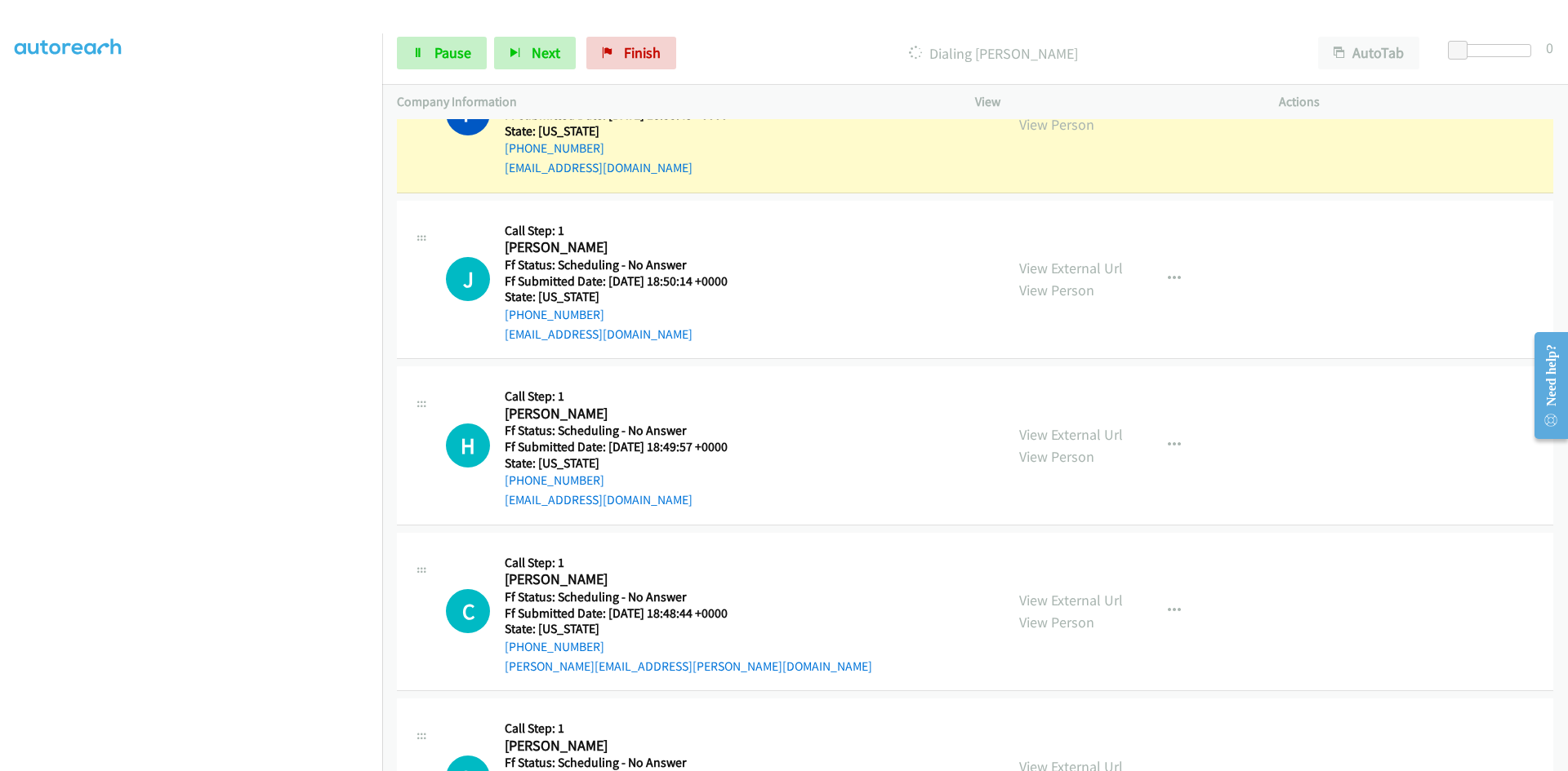
scroll to position [3183, 0]
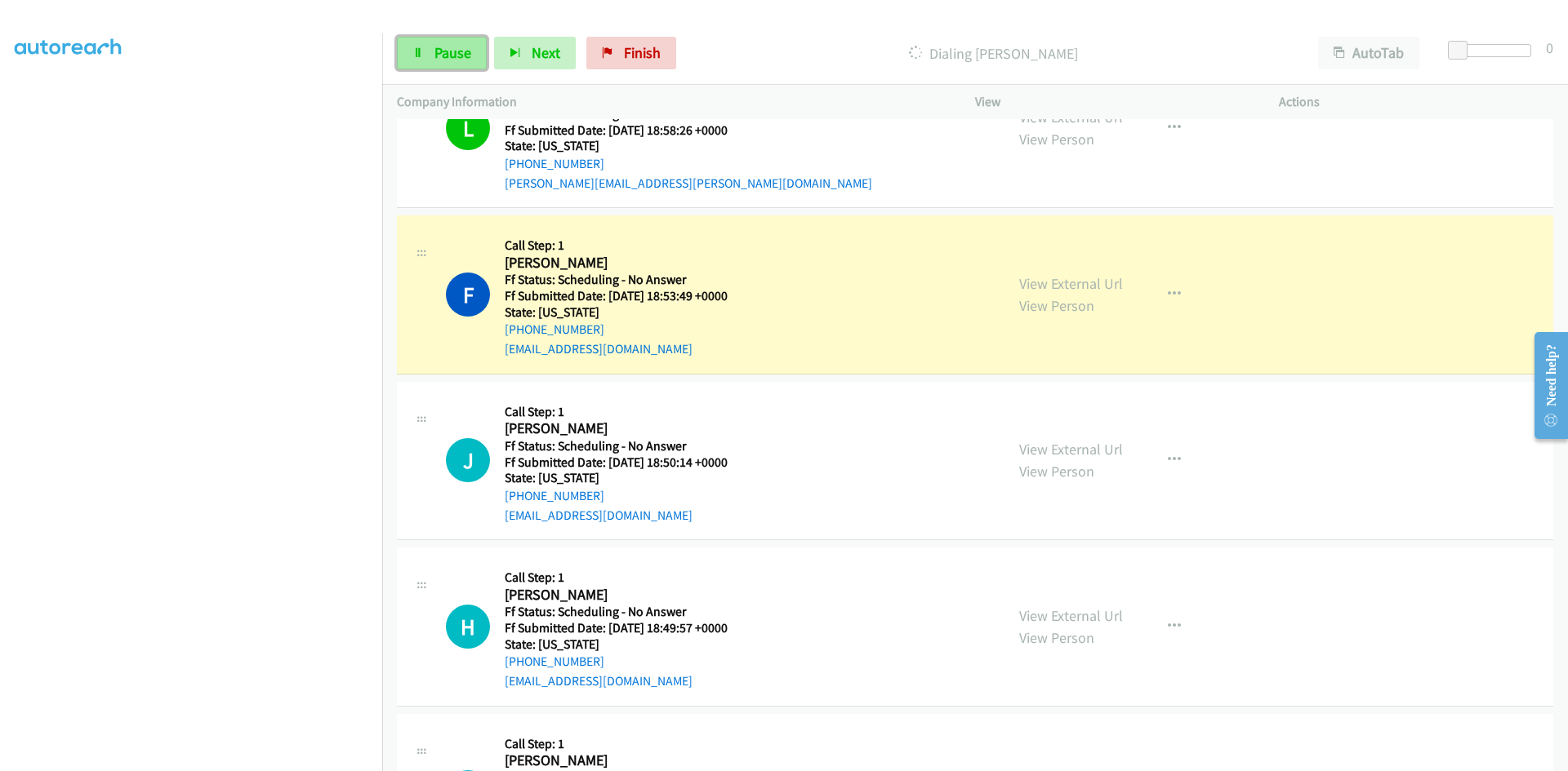
click at [459, 41] on link "Pause" at bounding box center [441, 53] width 89 height 33
click at [1089, 285] on link "View External Url" at bounding box center [1071, 283] width 104 height 18
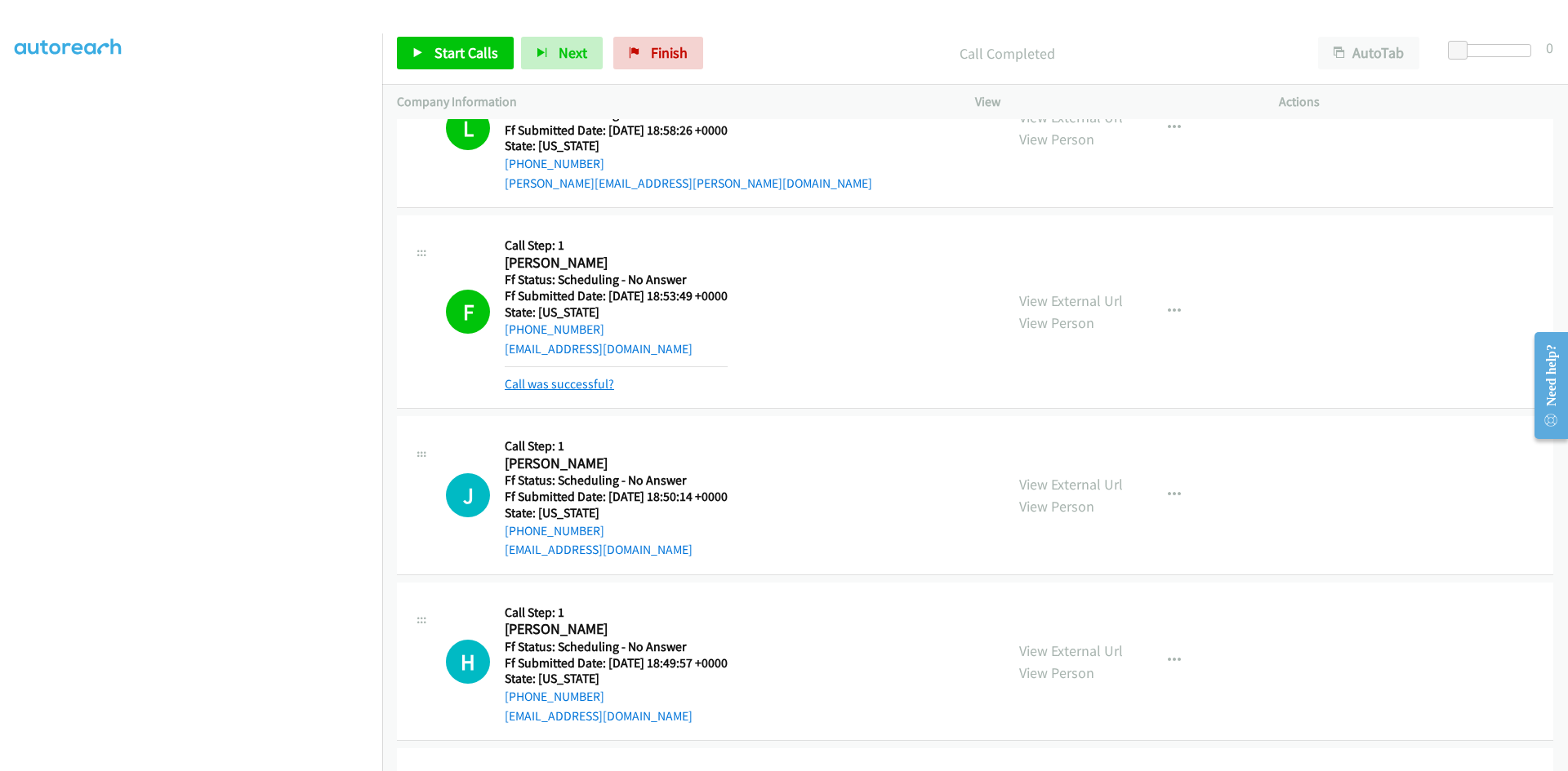
click at [600, 376] on link "Call was successful?" at bounding box center [559, 384] width 110 height 16
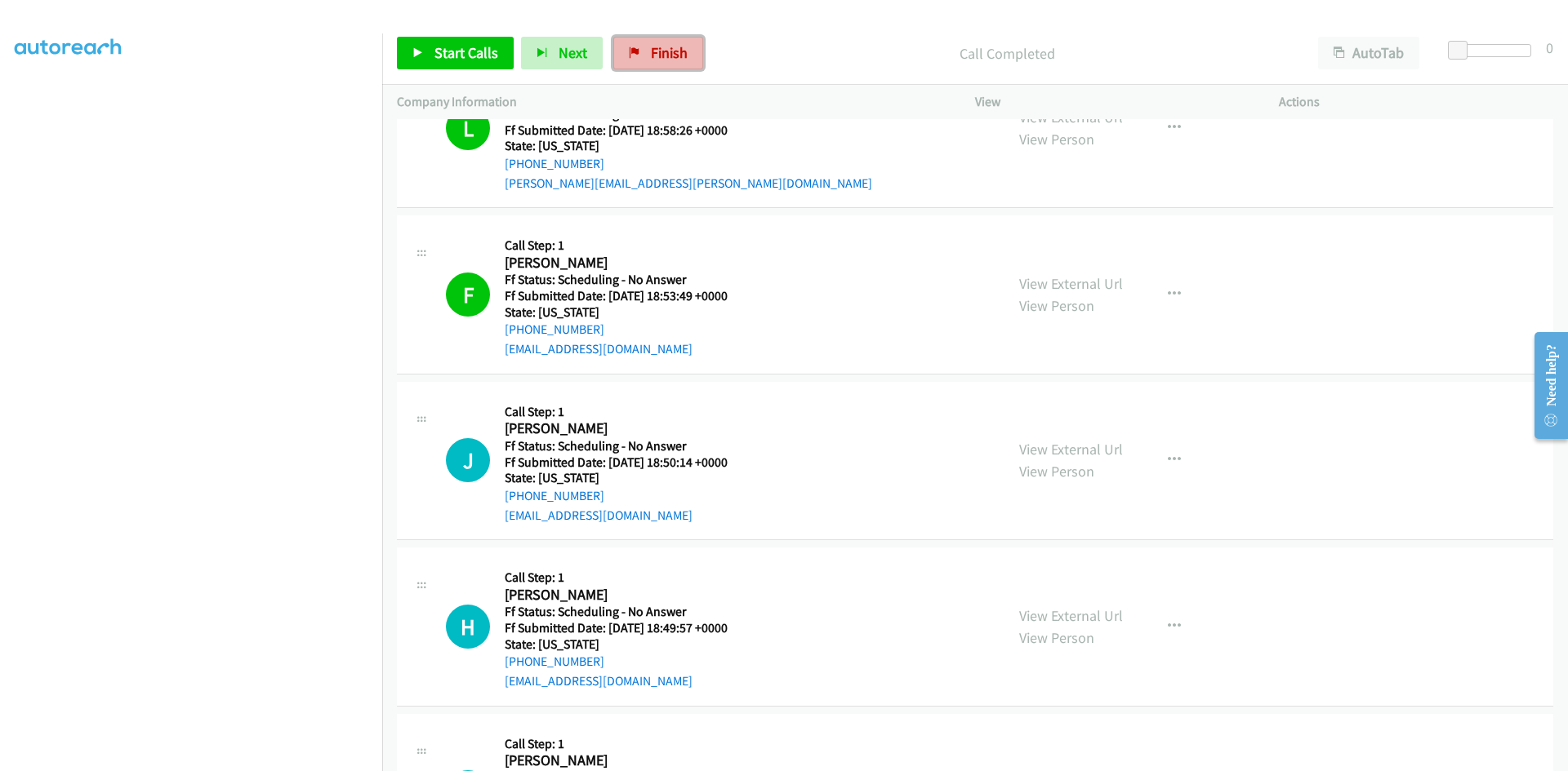
click at [660, 52] on span "Finish" at bounding box center [669, 52] width 37 height 18
